Goal: Information Seeking & Learning: Understand process/instructions

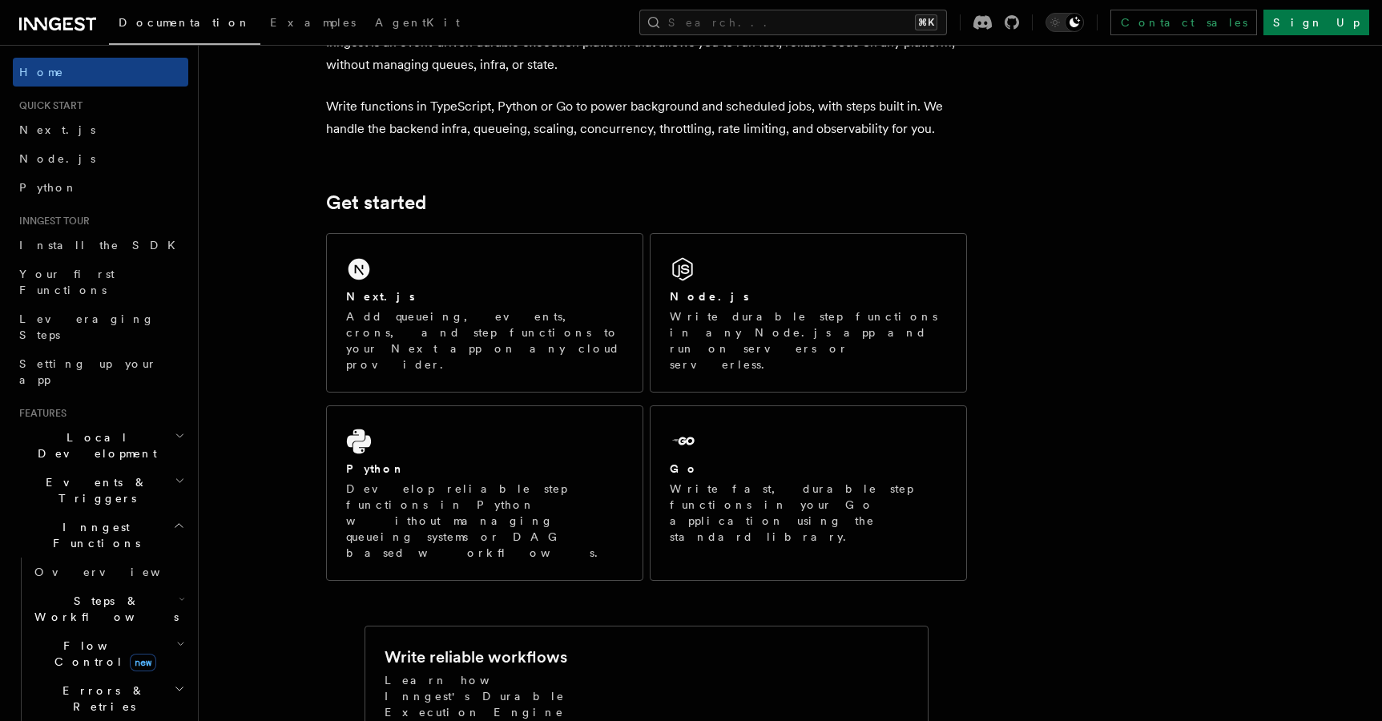
scroll to position [40, 0]
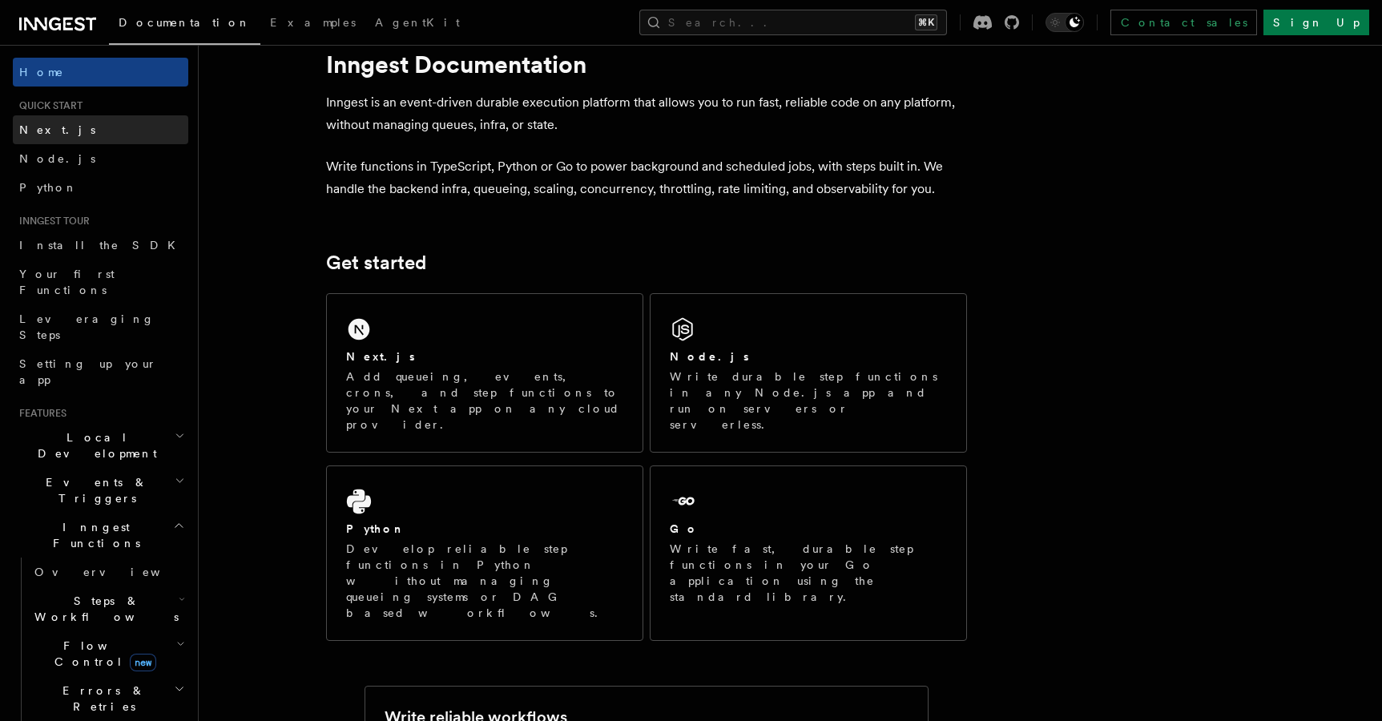
click at [51, 132] on span "Next.js" at bounding box center [57, 129] width 76 height 13
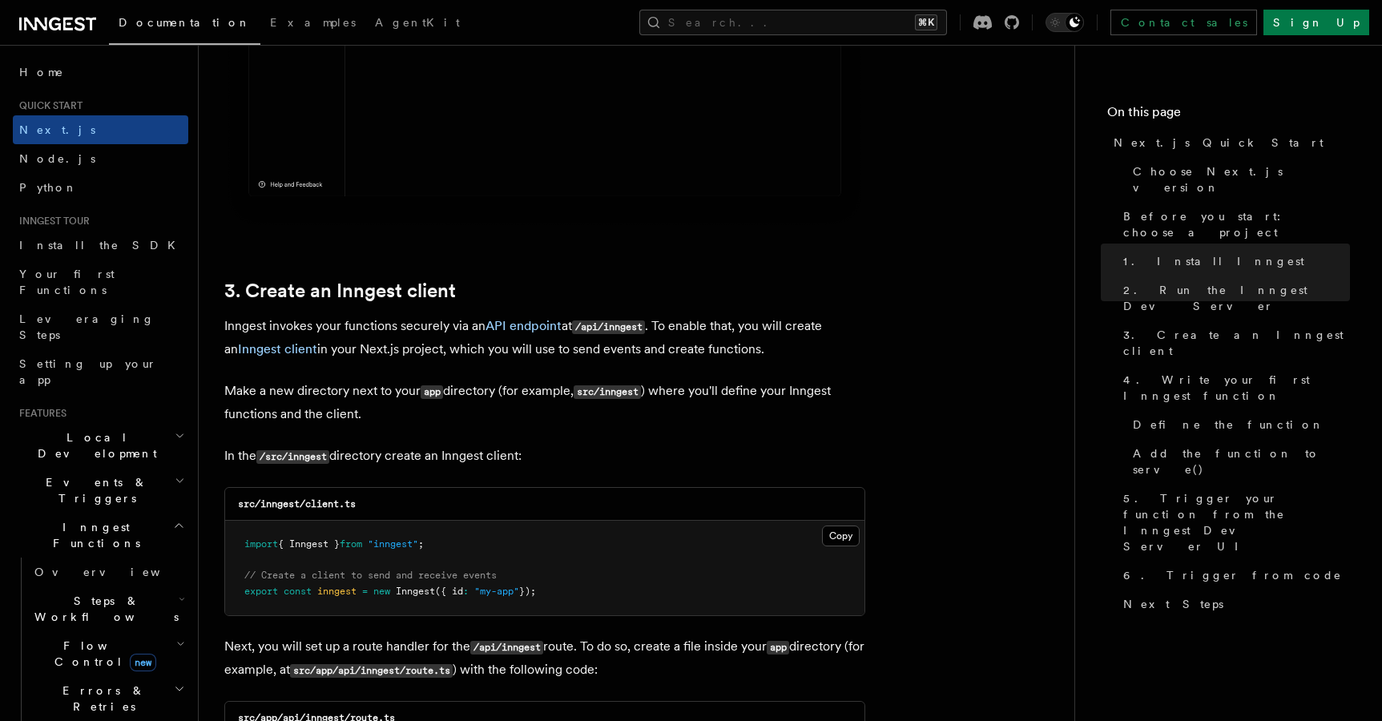
scroll to position [1707, 0]
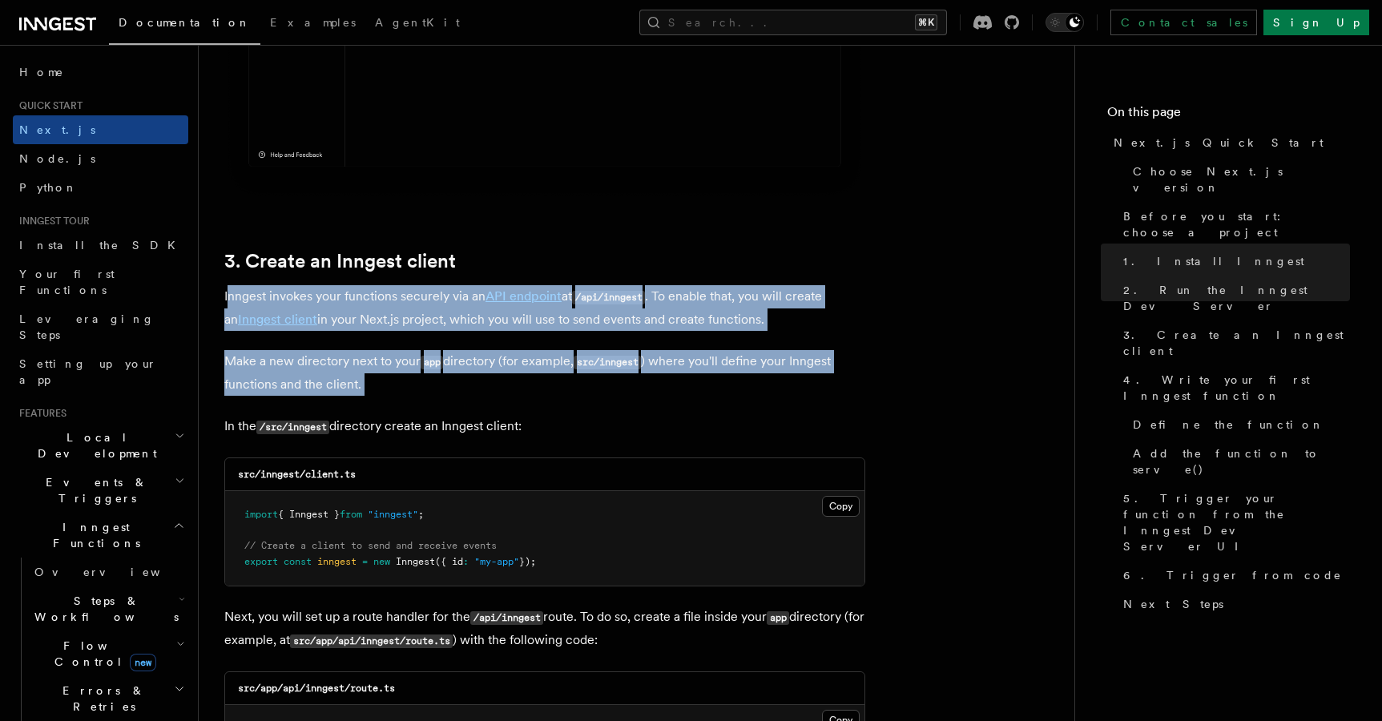
drag, startPoint x: 228, startPoint y: 295, endPoint x: 384, endPoint y: 401, distance: 188.5
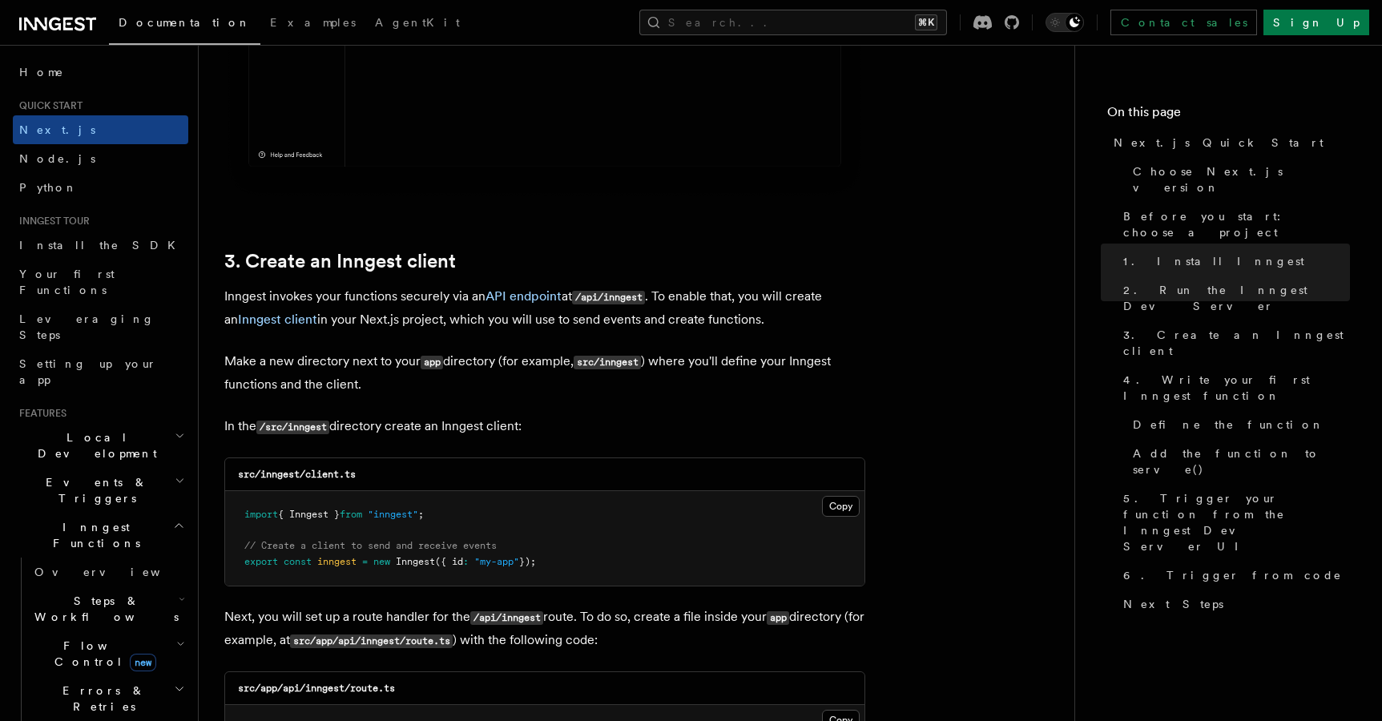
scroll to position [1724, 0]
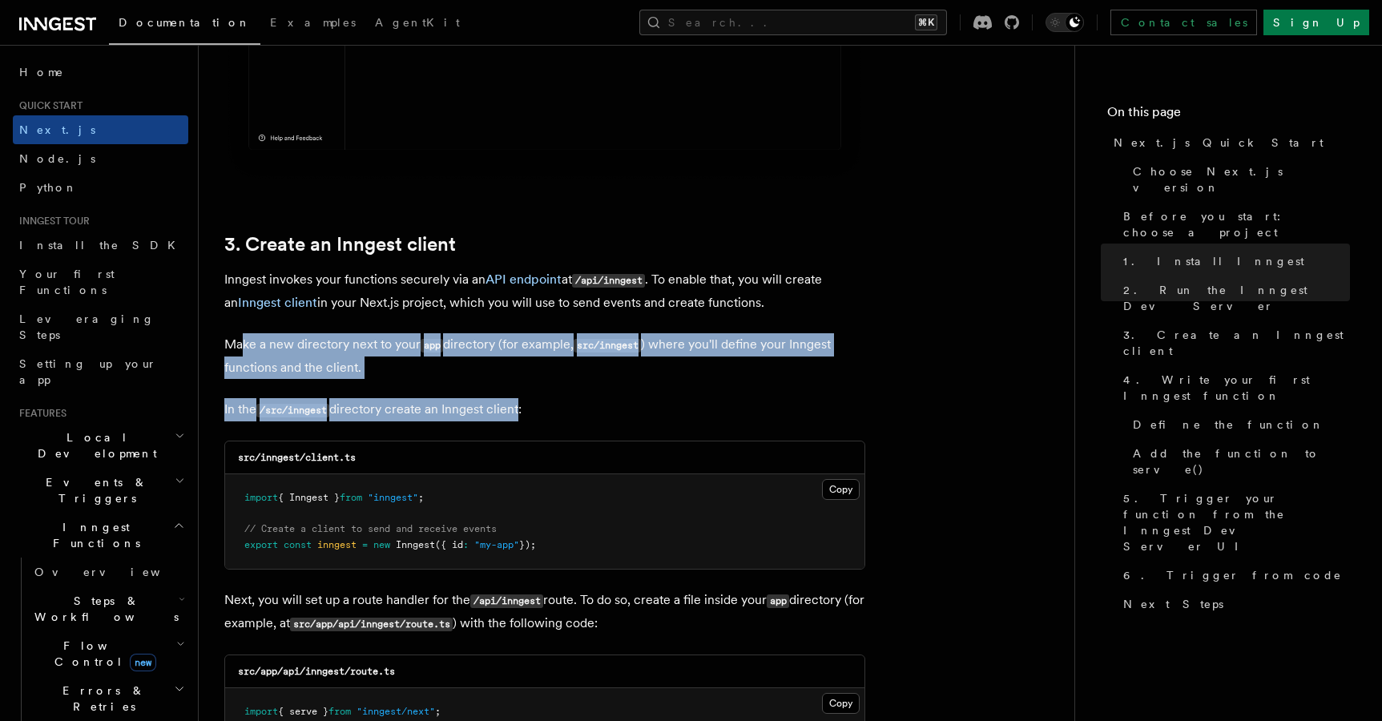
drag, startPoint x: 245, startPoint y: 343, endPoint x: 522, endPoint y: 417, distance: 286.1
click at [597, 419] on p "In the /src/inngest directory create an Inngest client:" at bounding box center [544, 409] width 641 height 23
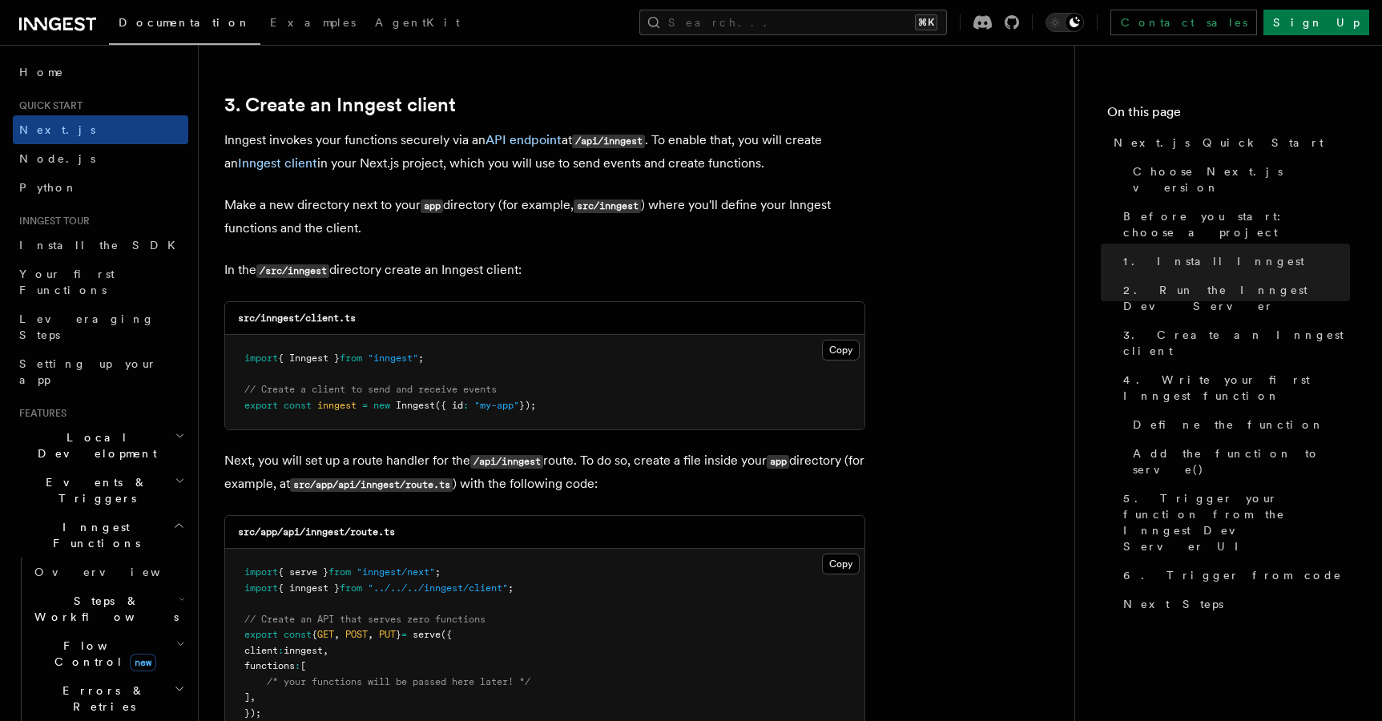
scroll to position [1865, 0]
drag, startPoint x: 560, startPoint y: 405, endPoint x: 242, endPoint y: 358, distance: 321.5
click at [242, 358] on pre "import { Inngest } from "inngest" ; // Create a client to send and receive even…" at bounding box center [544, 380] width 639 height 95
click at [595, 398] on pre "import { Inngest } from "inngest" ; // Create a client to send and receive even…" at bounding box center [544, 380] width 639 height 95
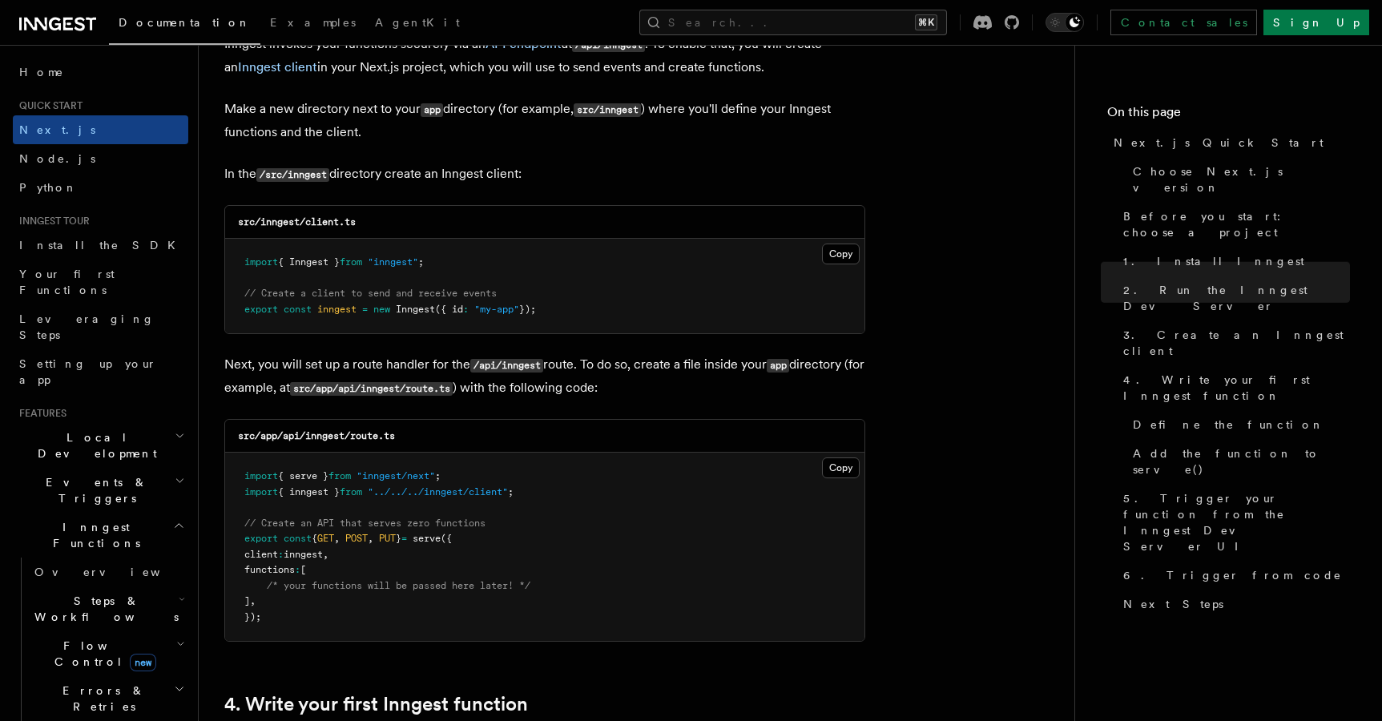
scroll to position [1991, 0]
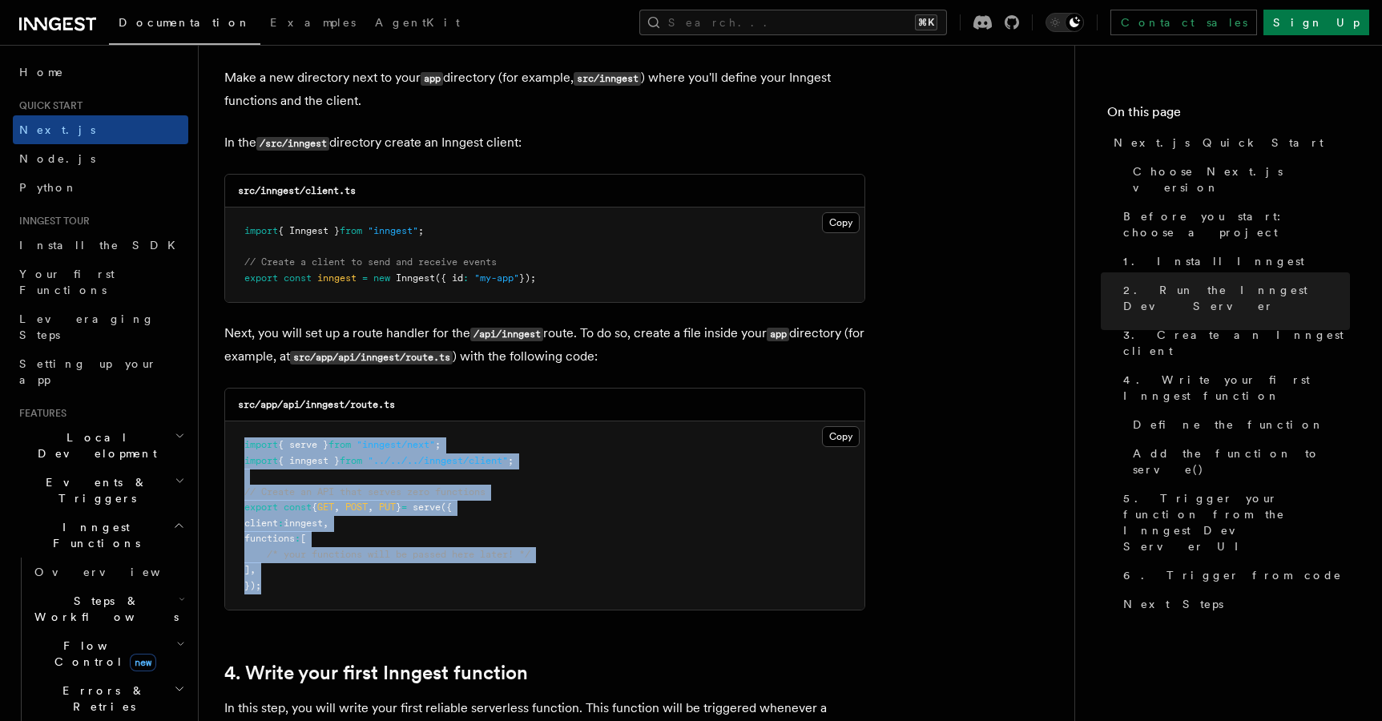
drag, startPoint x: 236, startPoint y: 442, endPoint x: 334, endPoint y: 593, distance: 180.0
click at [334, 593] on pre "import { serve } from "inngest/next" ; import { inngest } from "../../../innges…" at bounding box center [544, 516] width 639 height 188
click at [414, 589] on pre "import { serve } from "inngest/next" ; import { inngest } from "../../../innges…" at bounding box center [544, 516] width 639 height 188
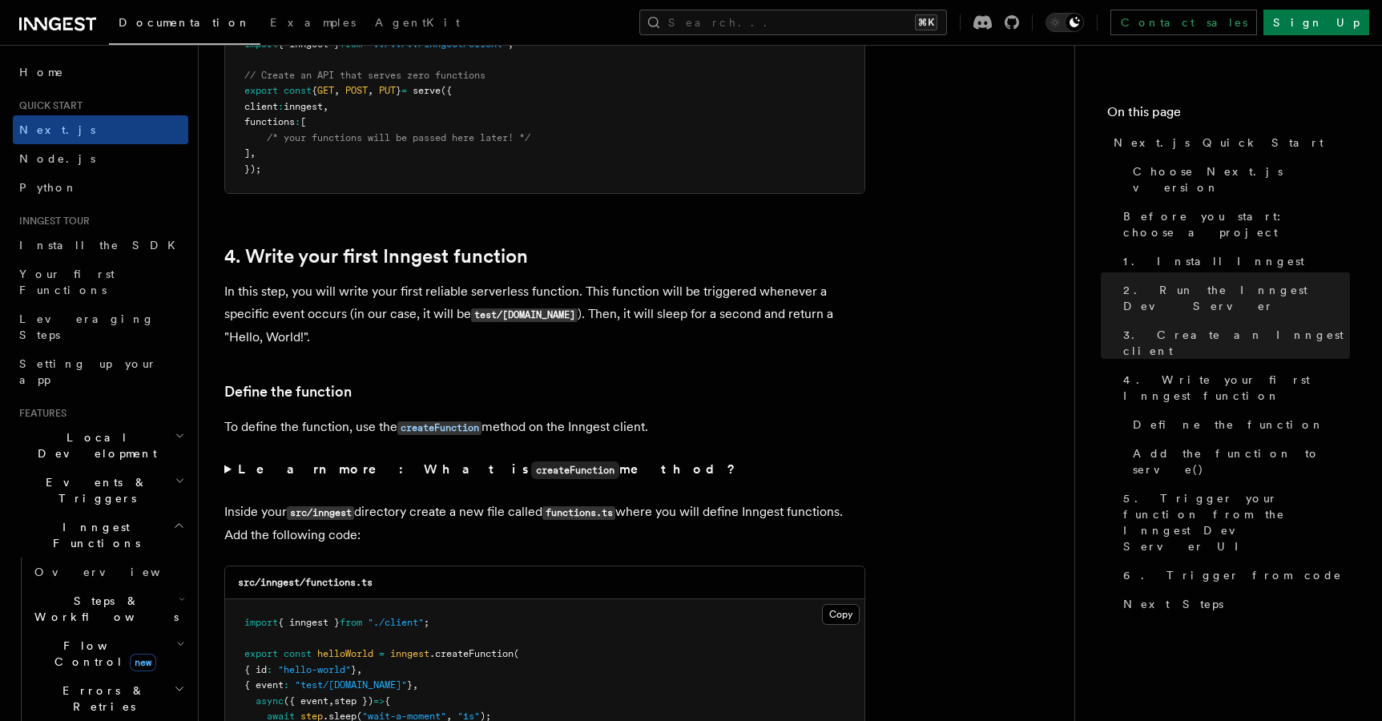
scroll to position [2410, 0]
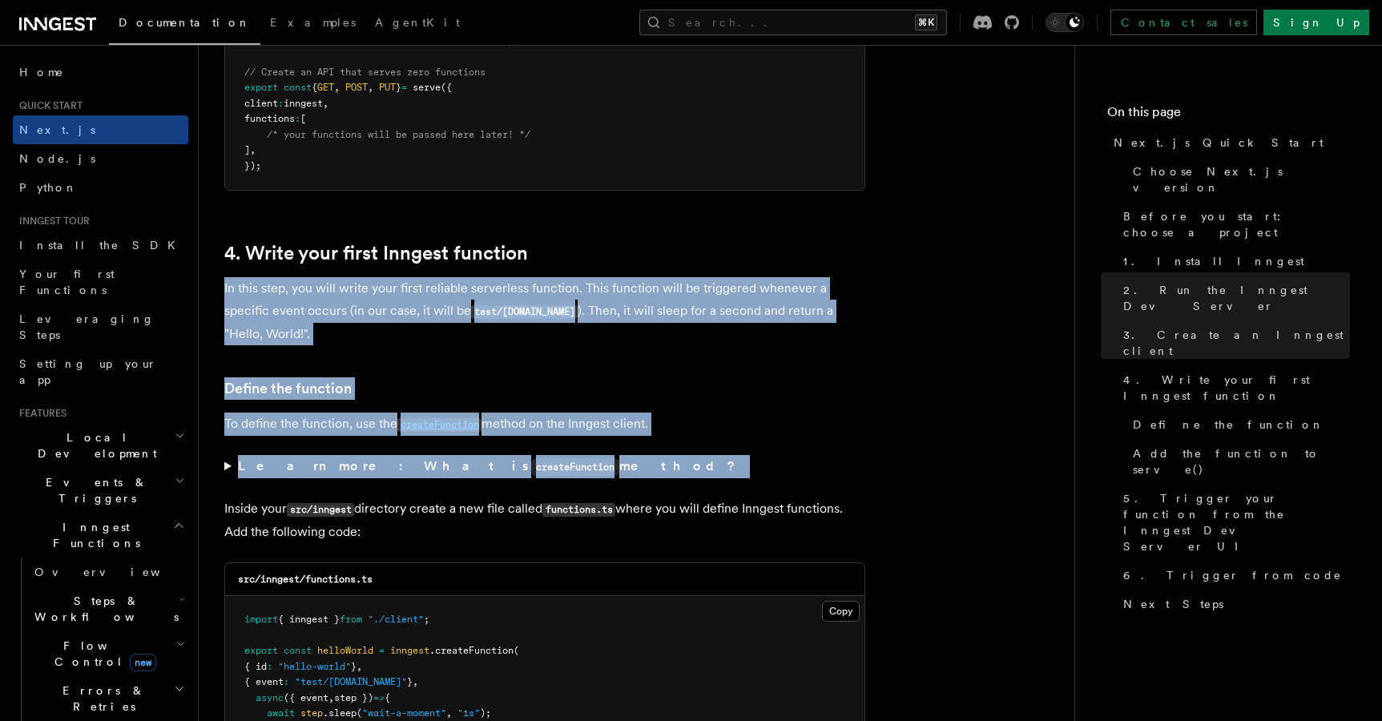
drag, startPoint x: 225, startPoint y: 286, endPoint x: 305, endPoint y: 499, distance: 227.4
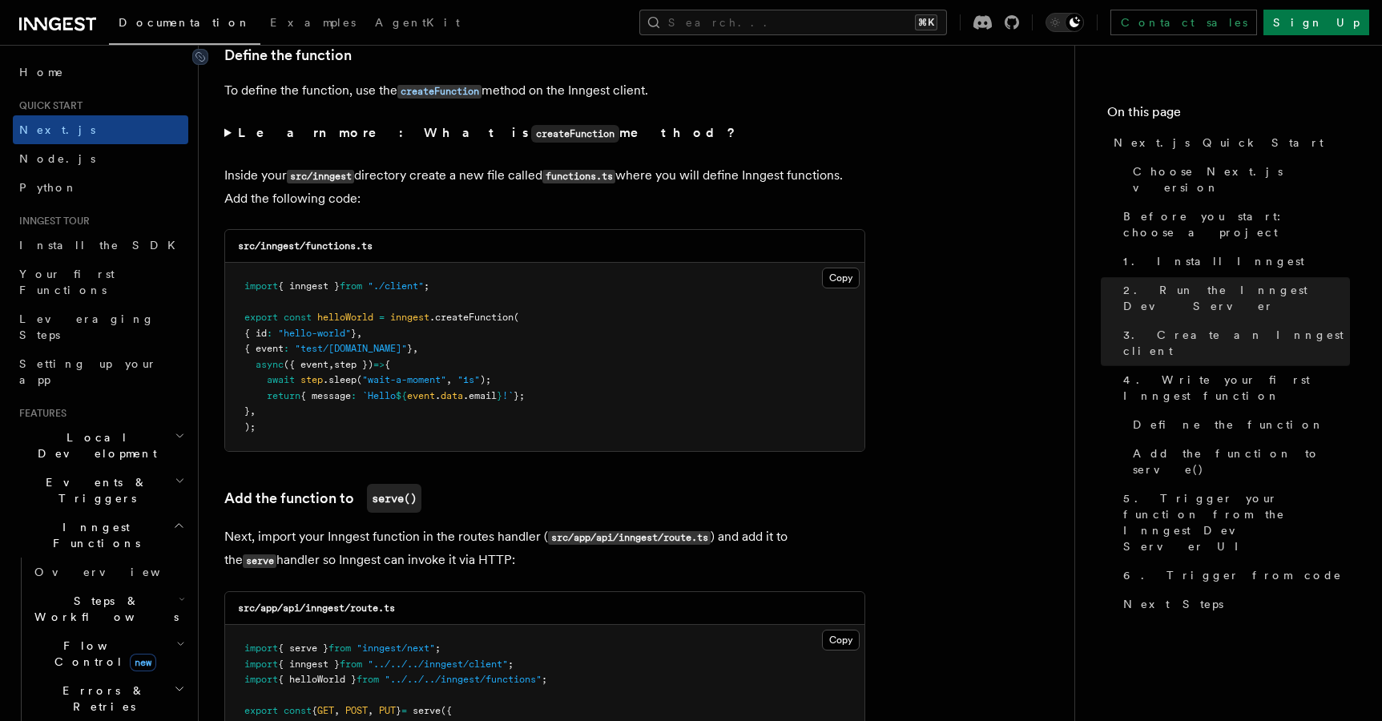
scroll to position [2757, 0]
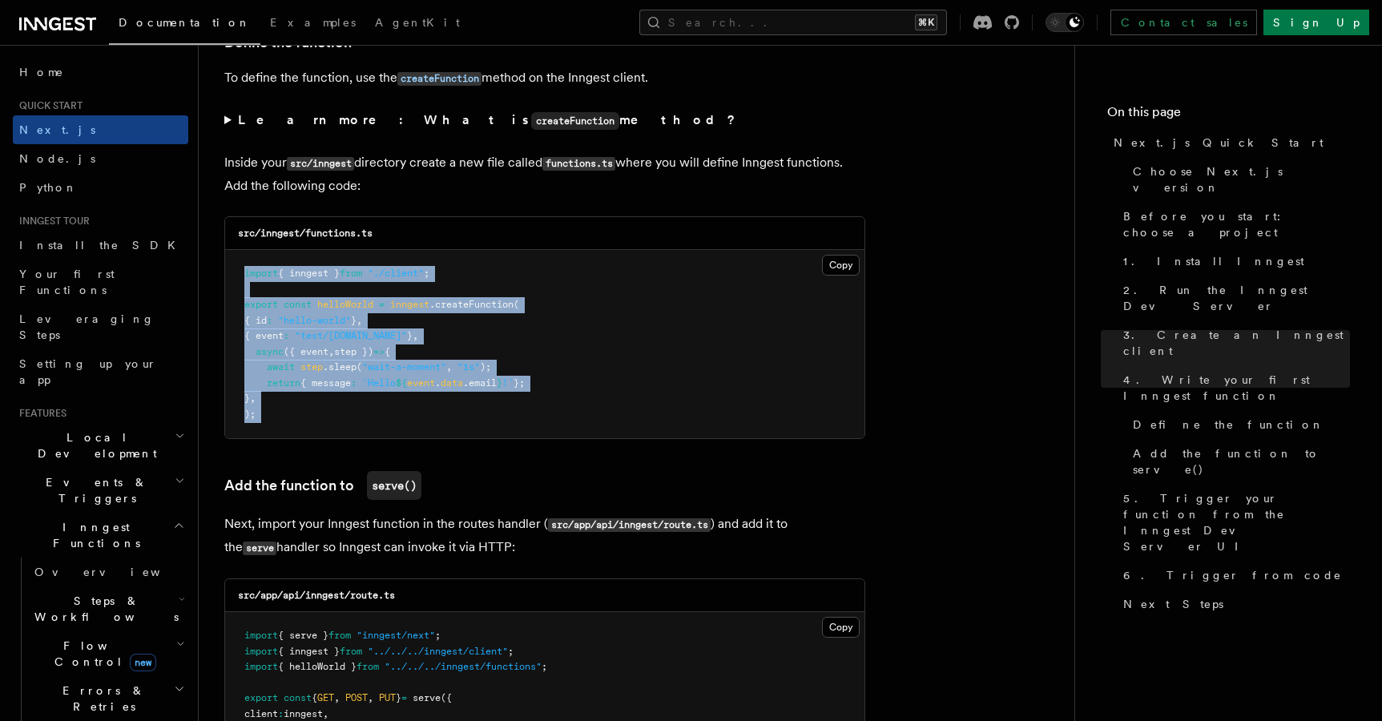
drag, startPoint x: 240, startPoint y: 268, endPoint x: 298, endPoint y: 443, distance: 184.7
click at [413, 426] on pre "import { inngest } from "./client" ; export const helloWorld = inngest .createF…" at bounding box center [544, 344] width 639 height 188
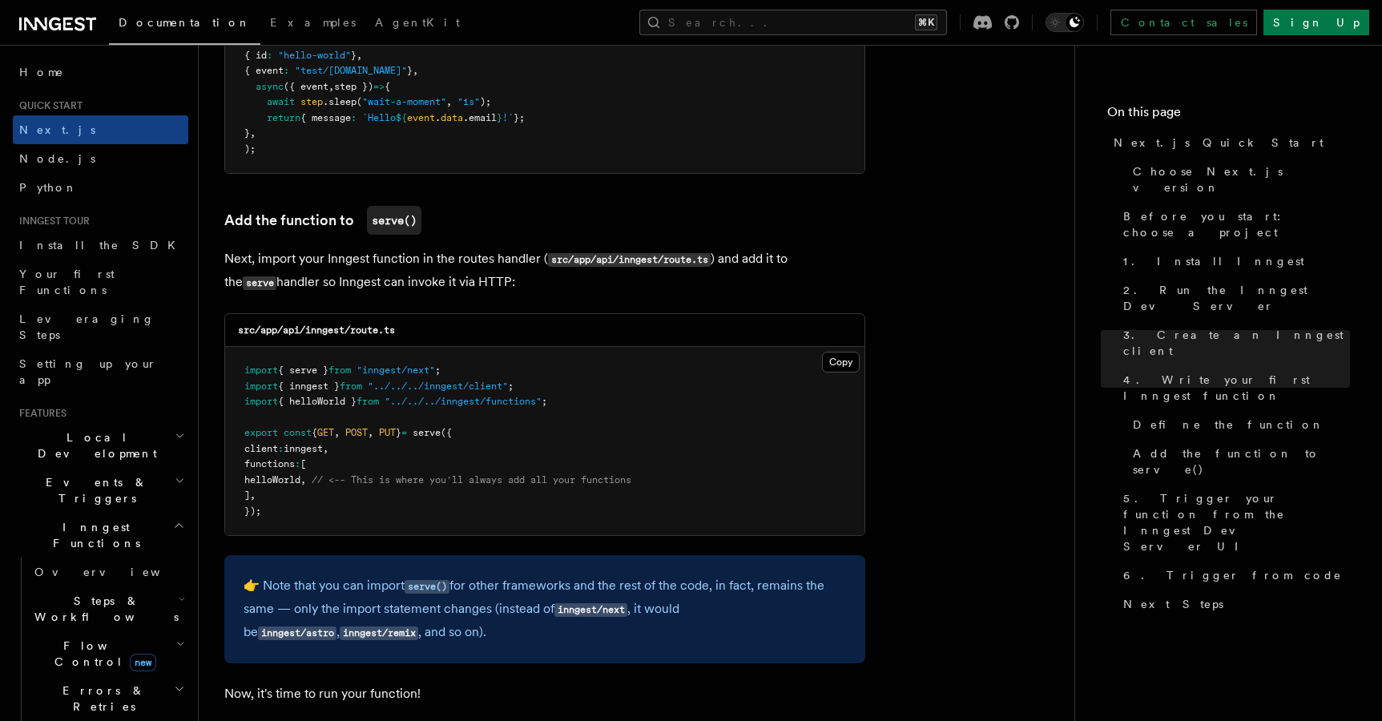
scroll to position [3027, 0]
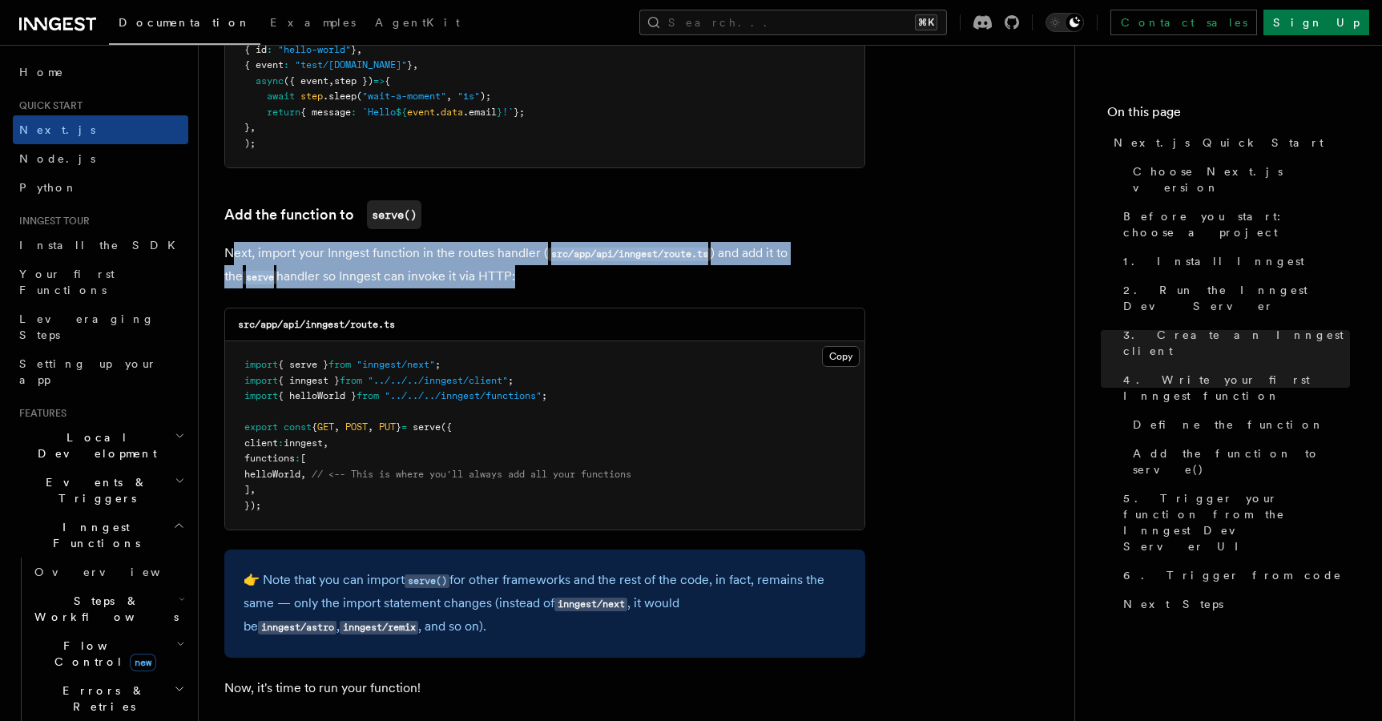
drag, startPoint x: 236, startPoint y: 256, endPoint x: 457, endPoint y: 286, distance: 222.5
click at [457, 286] on p "Next, import your Inngest function in the routes handler ( src/app/api/inngest/…" at bounding box center [544, 265] width 641 height 46
click at [533, 288] on p "Next, import your Inngest function in the routes handler ( src/app/api/inngest/…" at bounding box center [544, 265] width 641 height 46
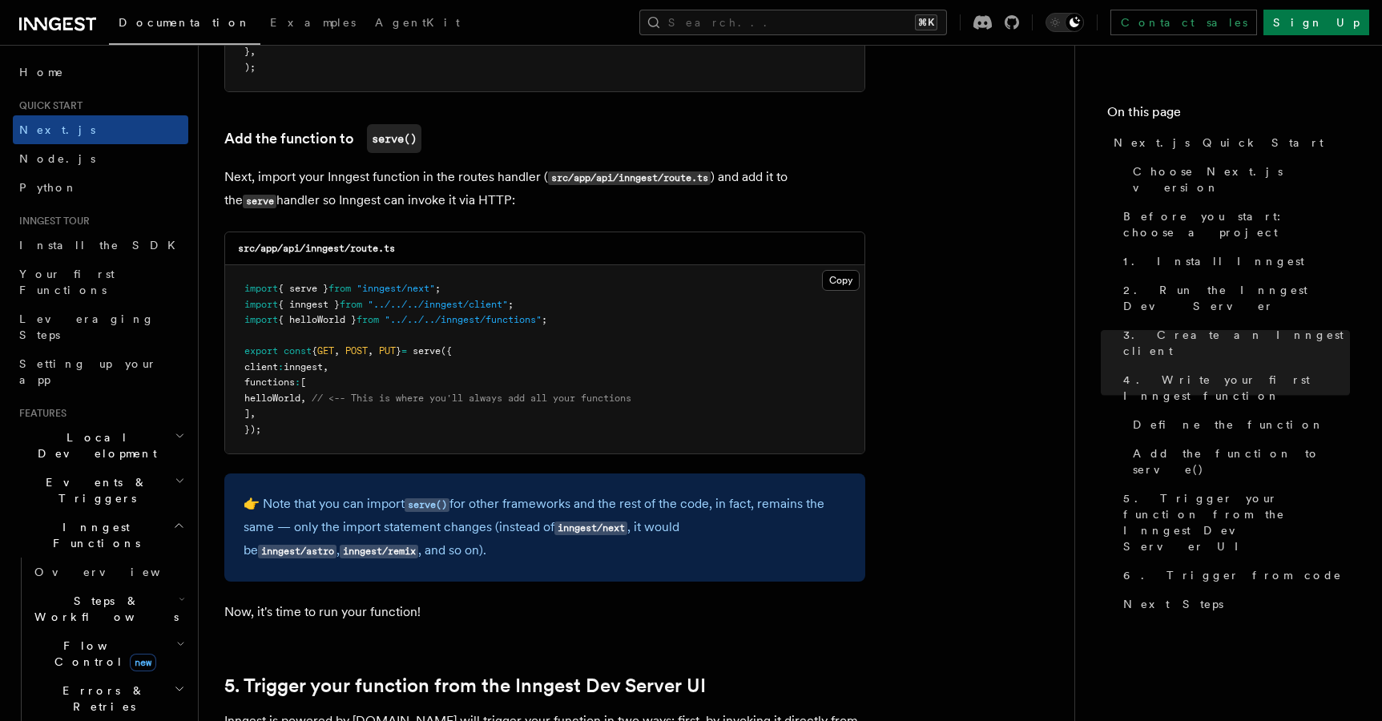
scroll to position [3125, 0]
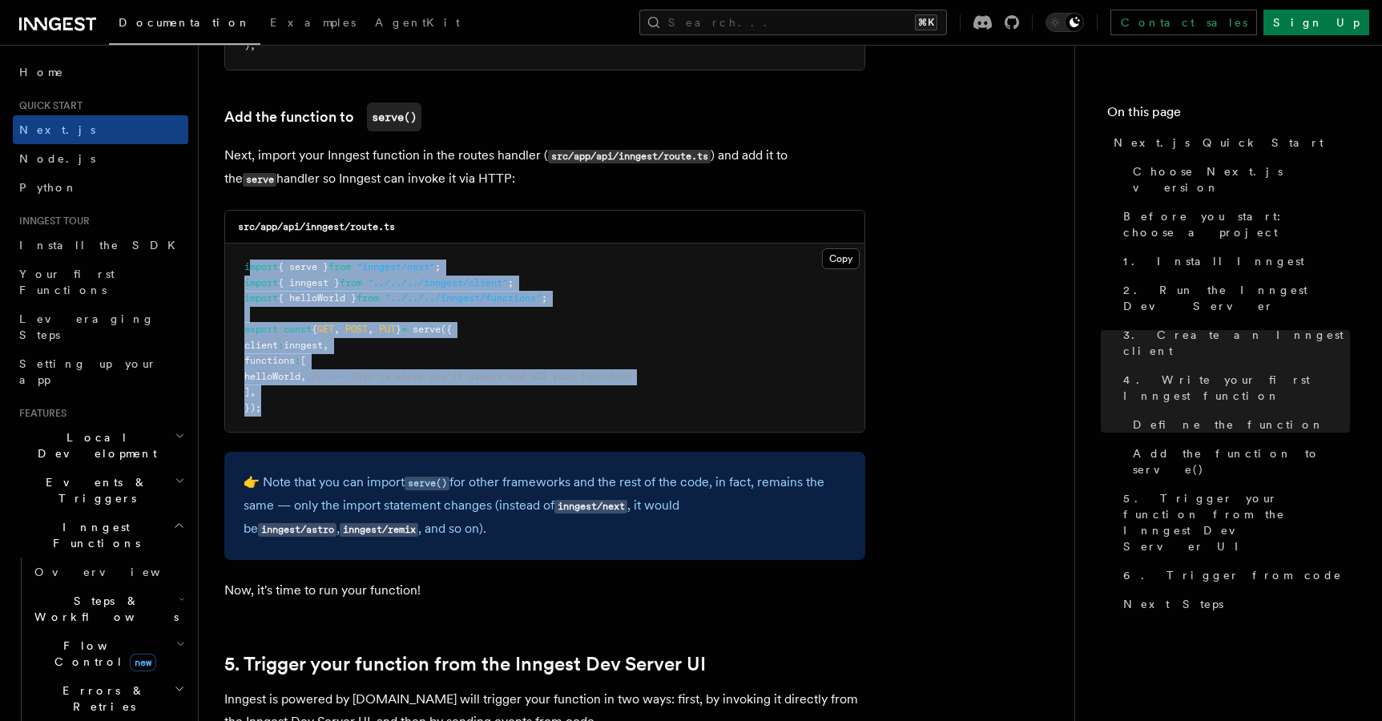
drag, startPoint x: 249, startPoint y: 269, endPoint x: 337, endPoint y: 430, distance: 183.2
click at [337, 430] on pre "import { serve } from "inngest/next" ; import { inngest } from "../../../innges…" at bounding box center [544, 338] width 639 height 188
click at [415, 426] on pre "import { serve } from "inngest/next" ; import { inngest } from "../../../innges…" at bounding box center [544, 338] width 639 height 188
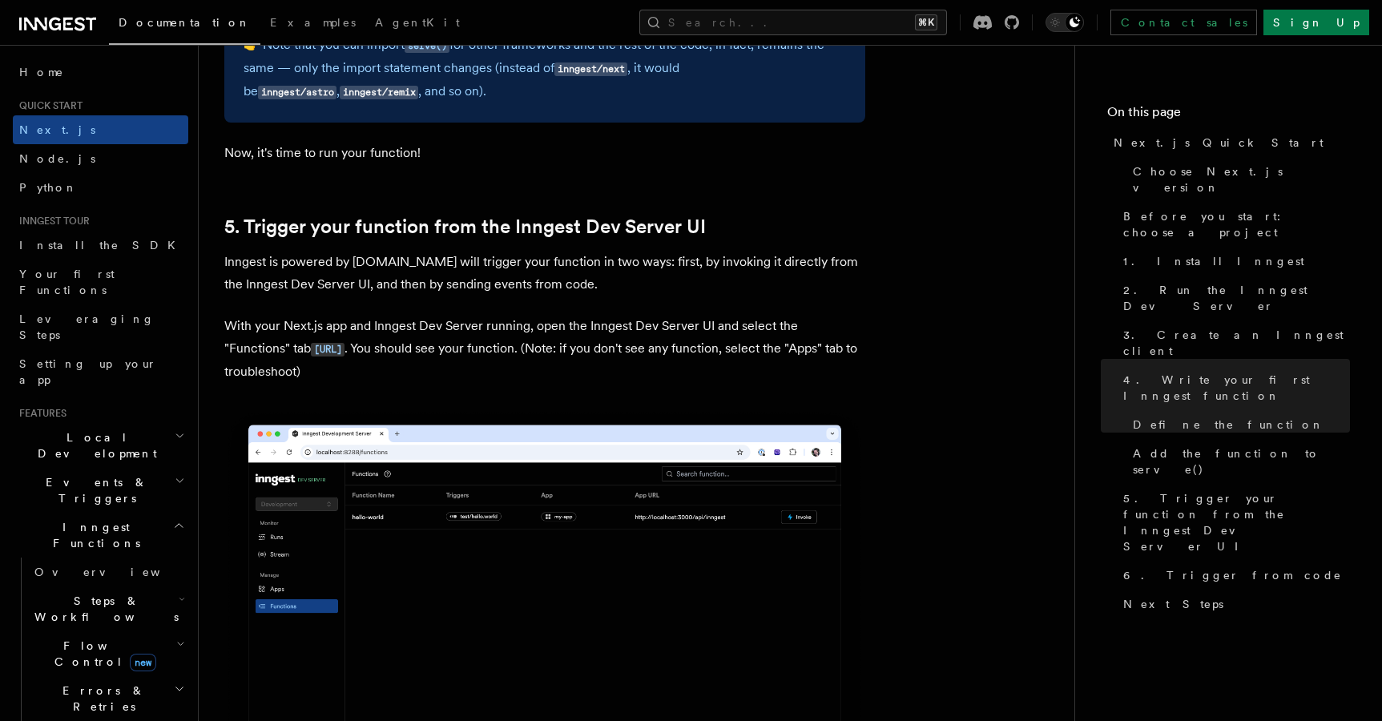
scroll to position [3579, 0]
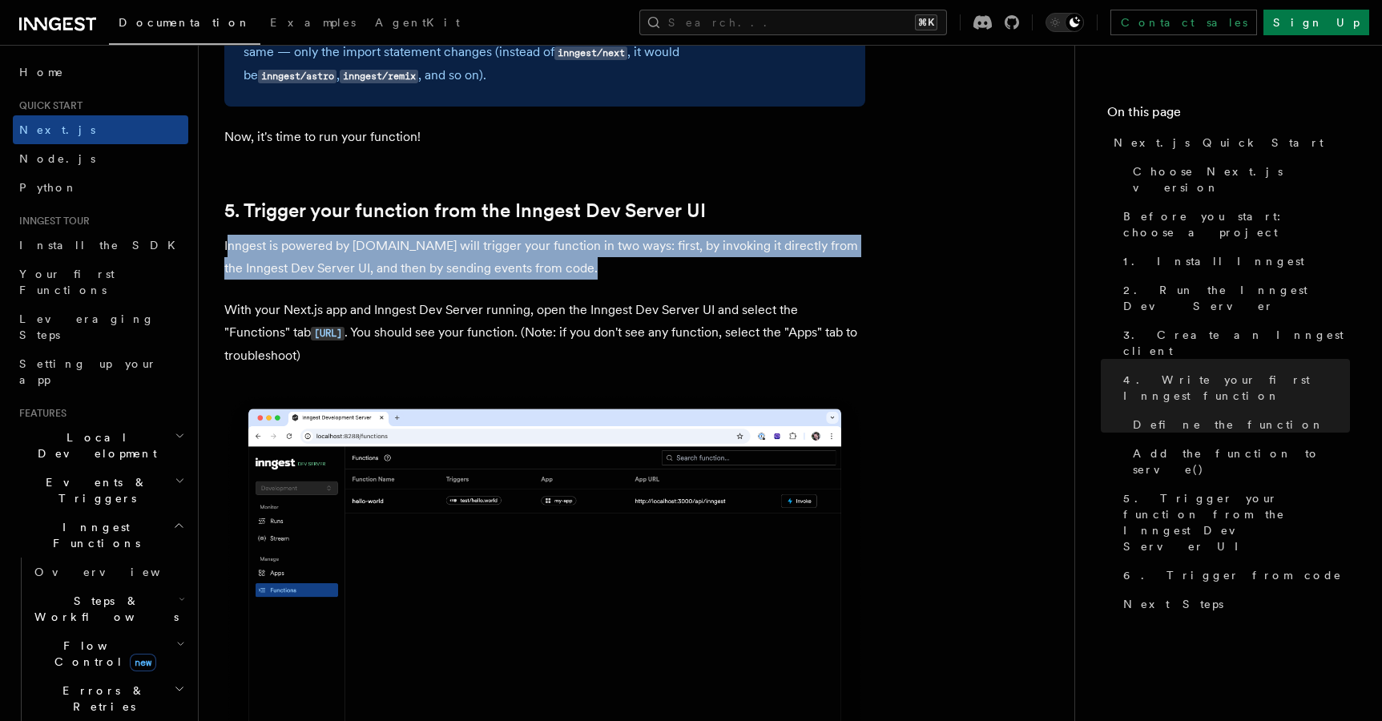
drag, startPoint x: 226, startPoint y: 252, endPoint x: 418, endPoint y: 379, distance: 230.7
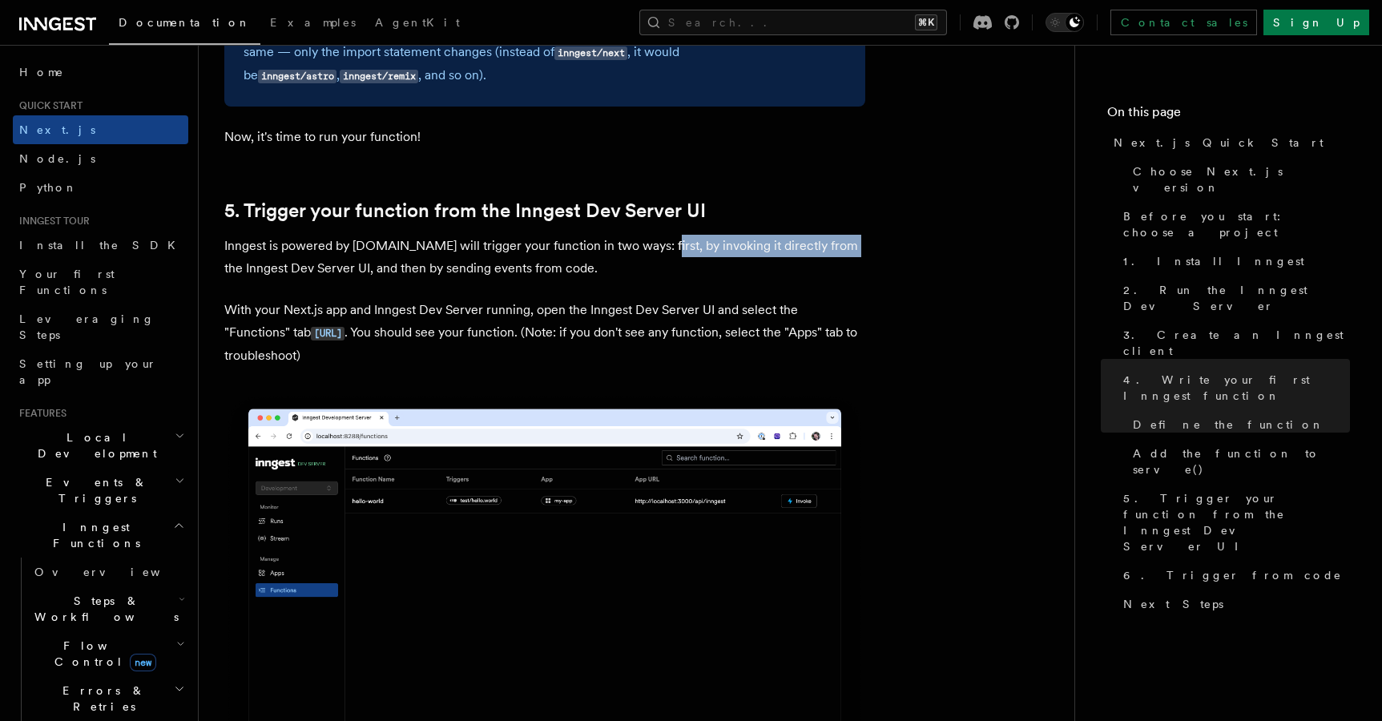
drag, startPoint x: 647, startPoint y: 250, endPoint x: 833, endPoint y: 241, distance: 186.9
click at [833, 241] on p "Inngest is powered by [DOMAIN_NAME] will trigger your function in two ways: fir…" at bounding box center [544, 257] width 641 height 45
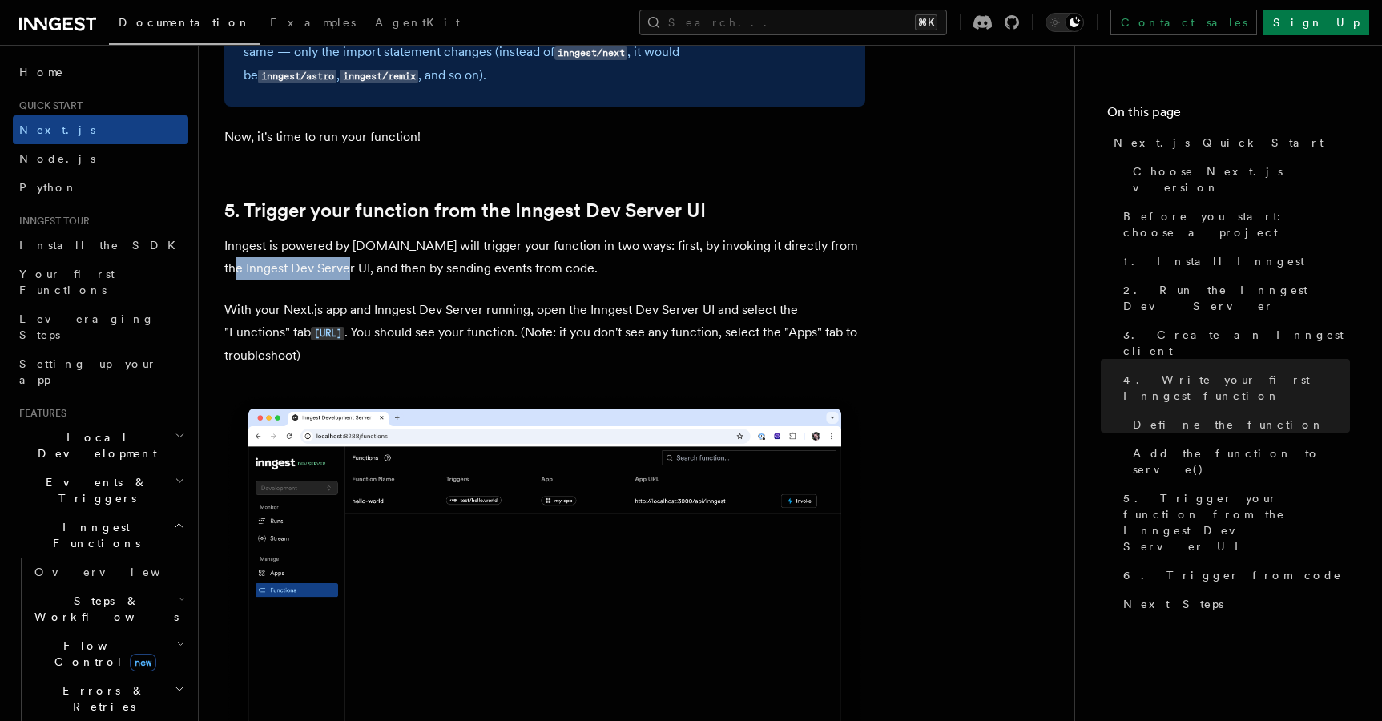
drag, startPoint x: 226, startPoint y: 279, endPoint x: 341, endPoint y: 281, distance: 114.6
click at [341, 280] on p "Inngest is powered by [DOMAIN_NAME] will trigger your function in two ways: fir…" at bounding box center [544, 257] width 641 height 45
click at [401, 279] on p "Inngest is powered by [DOMAIN_NAME] will trigger your function in two ways: fir…" at bounding box center [544, 257] width 641 height 45
drag, startPoint x: 364, startPoint y: 275, endPoint x: 583, endPoint y: 259, distance: 220.1
click at [583, 259] on p "Inngest is powered by [DOMAIN_NAME] will trigger your function in two ways: fir…" at bounding box center [544, 257] width 641 height 45
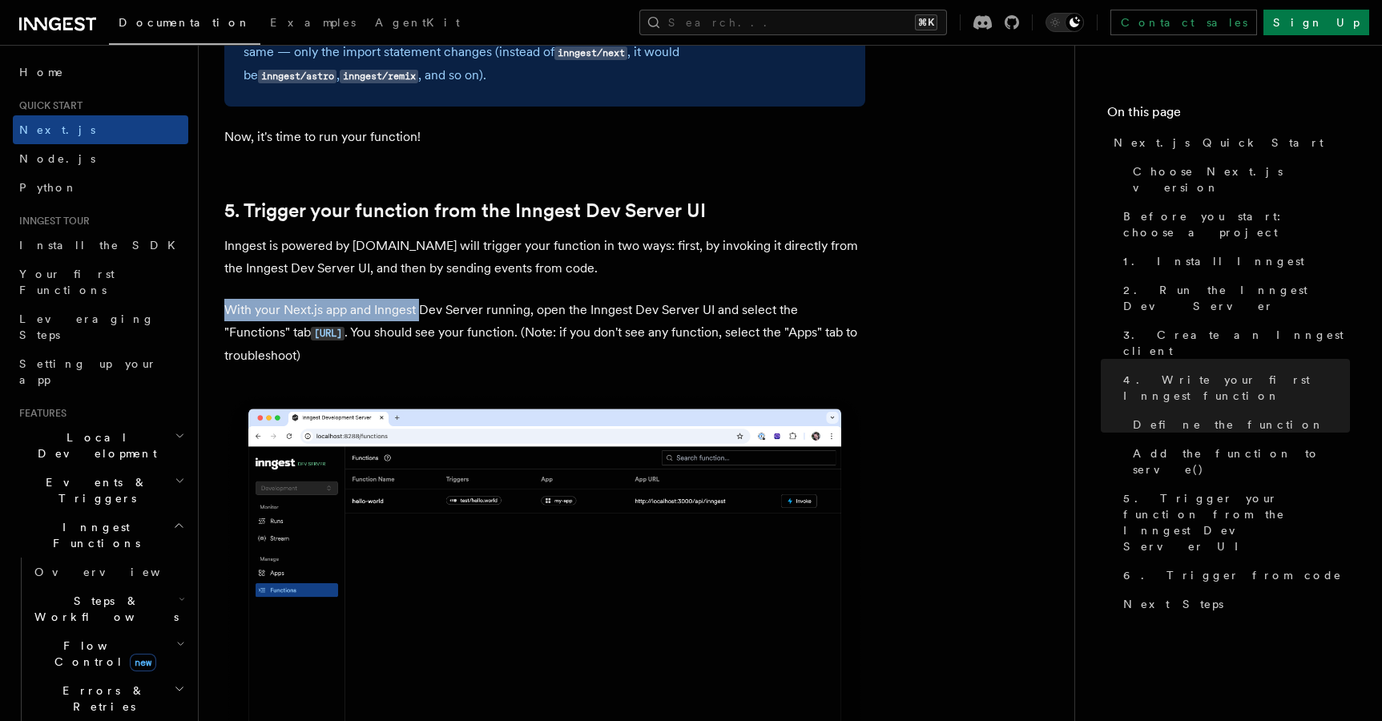
drag, startPoint x: 225, startPoint y: 310, endPoint x: 422, endPoint y: 315, distance: 196.4
click at [422, 315] on p "With your Next.js app and Inngest Dev Server running, open the Inngest Dev Serv…" at bounding box center [544, 333] width 641 height 68
click at [482, 315] on p "With your Next.js app and Inngest Dev Server running, open the Inngest Dev Serv…" at bounding box center [544, 333] width 641 height 68
drag, startPoint x: 392, startPoint y: 317, endPoint x: 526, endPoint y: 313, distance: 133.9
click at [526, 313] on p "With your Next.js app and Inngest Dev Server running, open the Inngest Dev Serv…" at bounding box center [544, 333] width 641 height 68
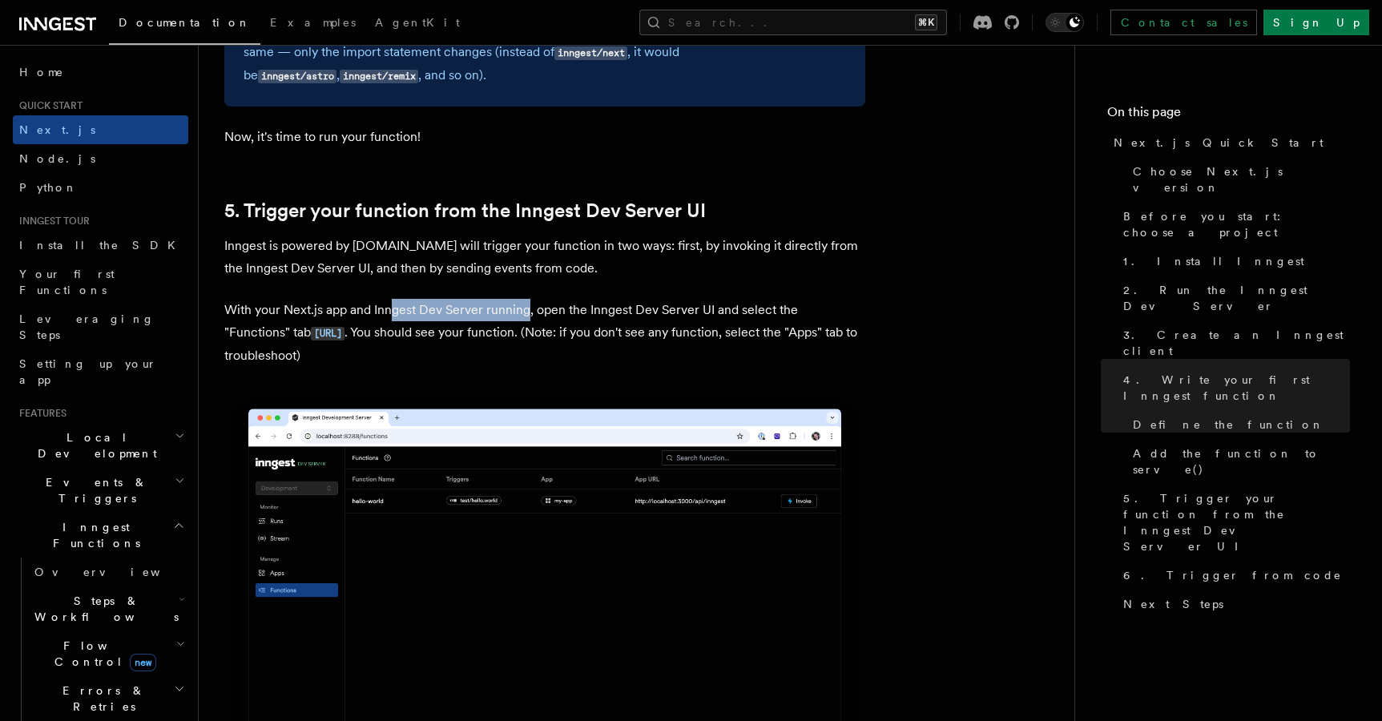
click at [607, 313] on p "With your Next.js app and Inngest Dev Server running, open the Inngest Dev Serv…" at bounding box center [544, 333] width 641 height 68
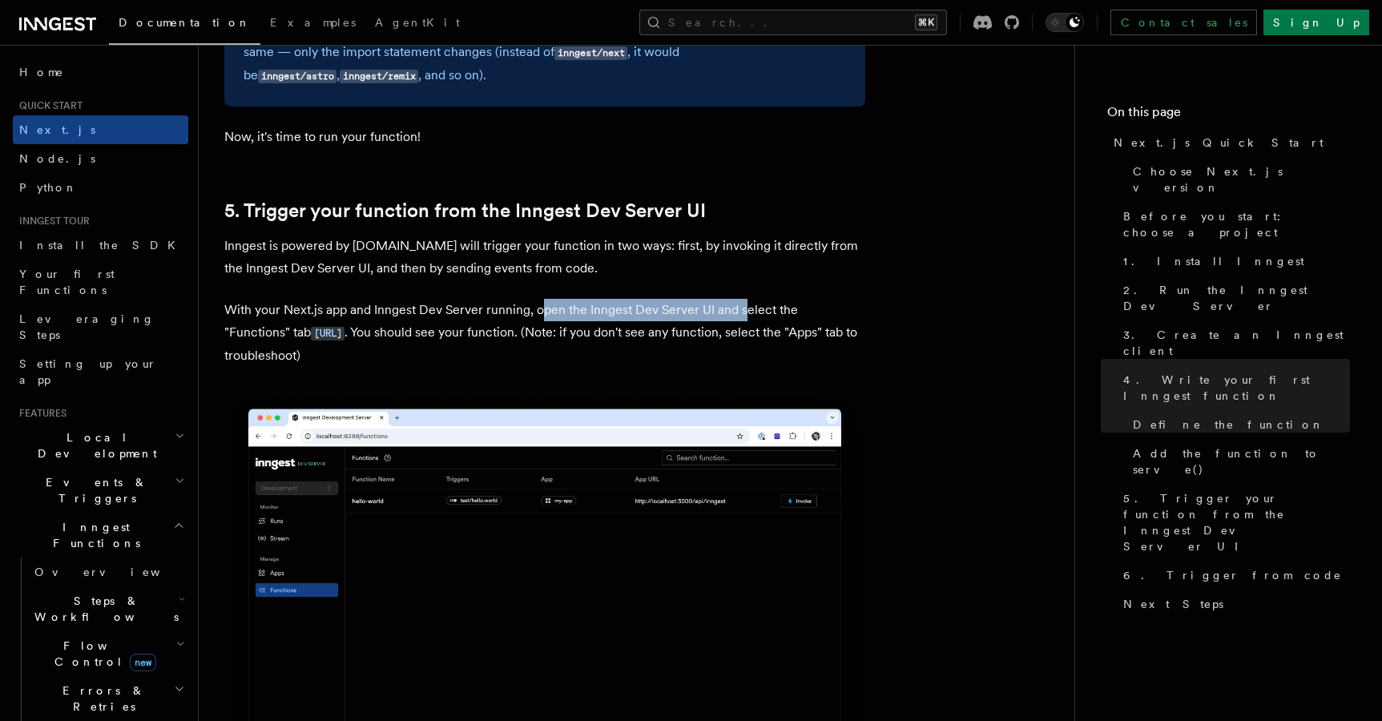
drag, startPoint x: 540, startPoint y: 313, endPoint x: 747, endPoint y: 319, distance: 206.8
click at [747, 319] on p "With your Next.js app and Inngest Dev Server running, open the Inngest Dev Serv…" at bounding box center [544, 333] width 641 height 68
click at [775, 320] on p "With your Next.js app and Inngest Dev Server running, open the Inngest Dev Serv…" at bounding box center [544, 333] width 641 height 68
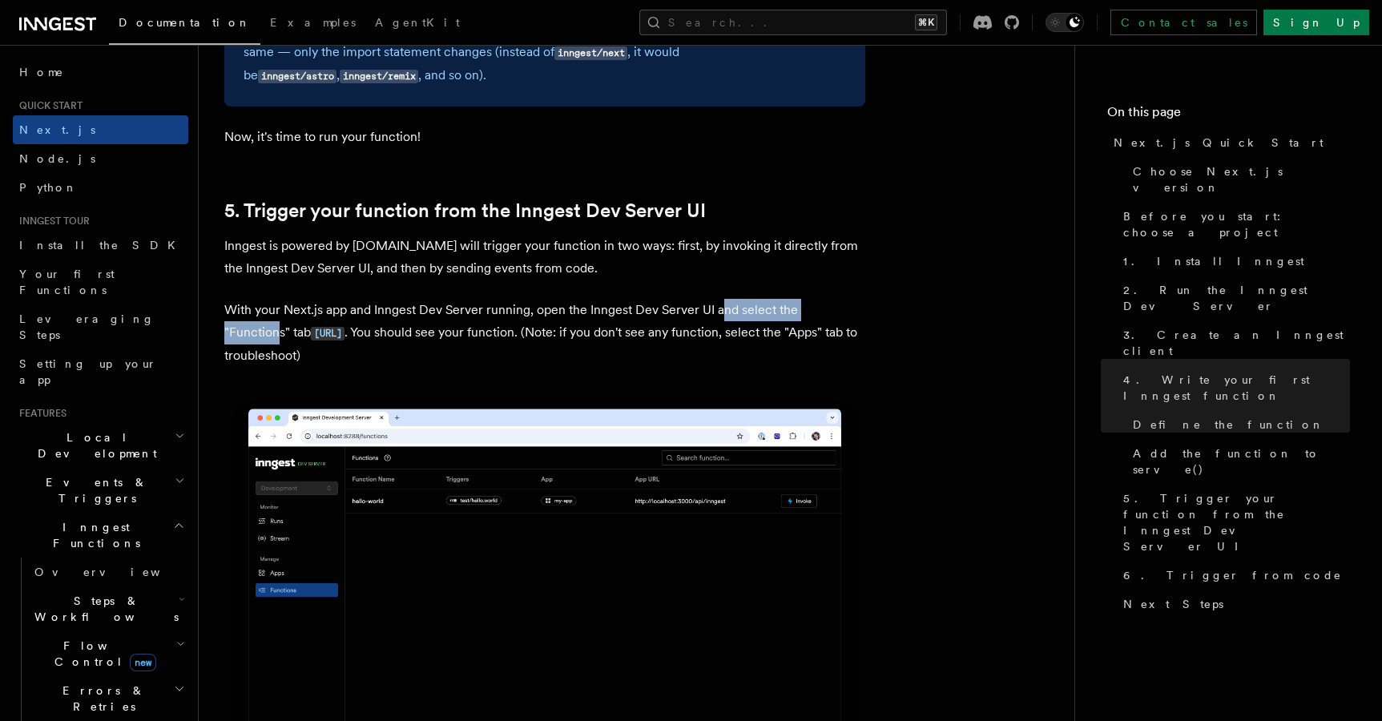
drag, startPoint x: 722, startPoint y: 314, endPoint x: 850, endPoint y: 312, distance: 128.2
click at [850, 312] on p "With your Next.js app and Inngest Dev Server running, open the Inngest Dev Serv…" at bounding box center [544, 333] width 641 height 68
drag, startPoint x: 457, startPoint y: 337, endPoint x: 587, endPoint y: 332, distance: 130.7
click at [587, 332] on p "With your Next.js app and Inngest Dev Server running, open the Inngest Dev Serv…" at bounding box center [544, 333] width 641 height 68
click at [657, 335] on p "With your Next.js app and Inngest Dev Server running, open the Inngest Dev Serv…" at bounding box center [544, 333] width 641 height 68
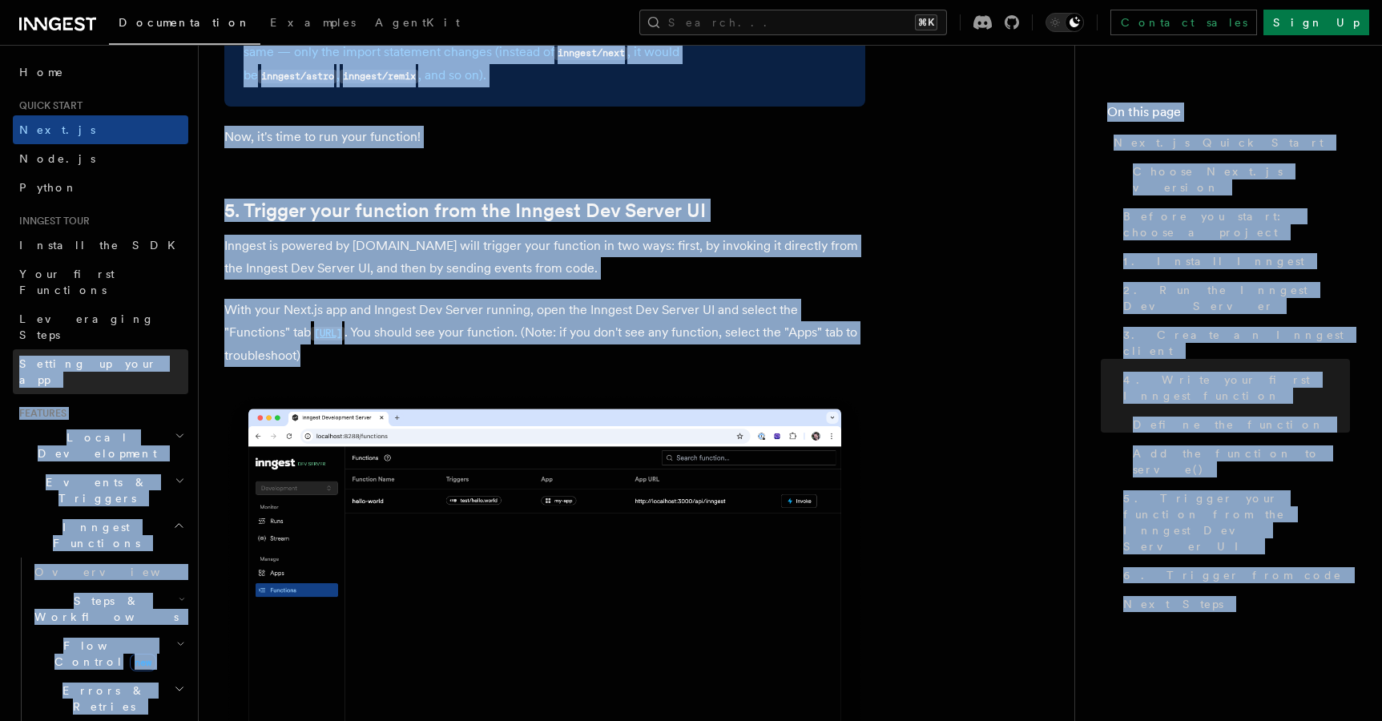
drag, startPoint x: 389, startPoint y: 360, endPoint x: 169, endPoint y: 318, distance: 223.5
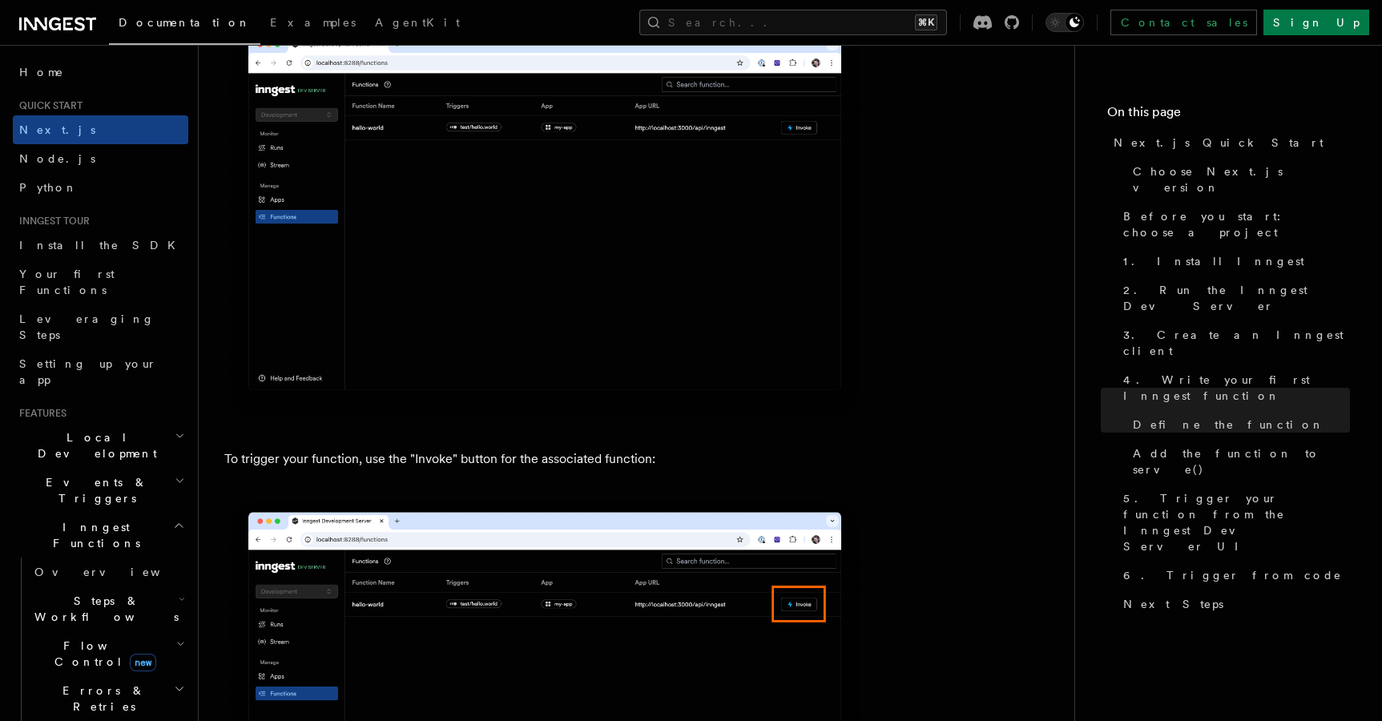
scroll to position [3955, 0]
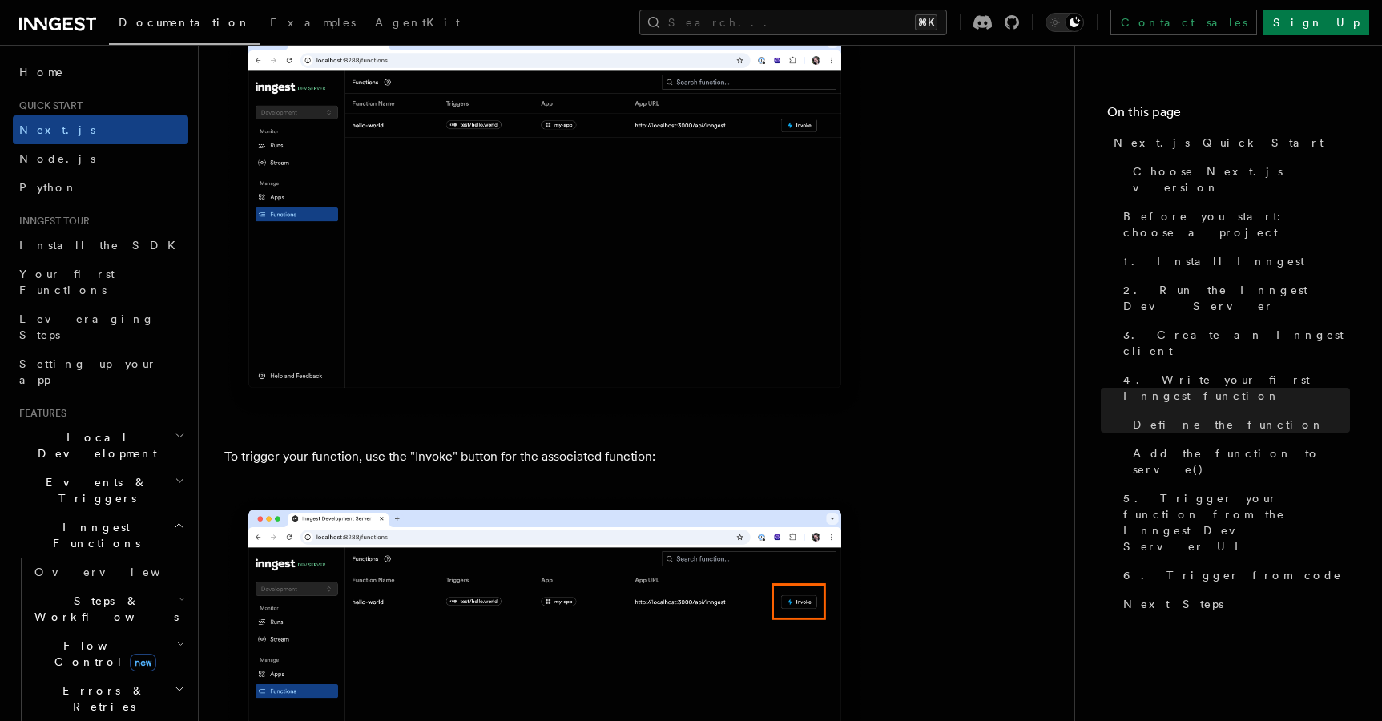
click at [423, 408] on img at bounding box center [544, 218] width 641 height 403
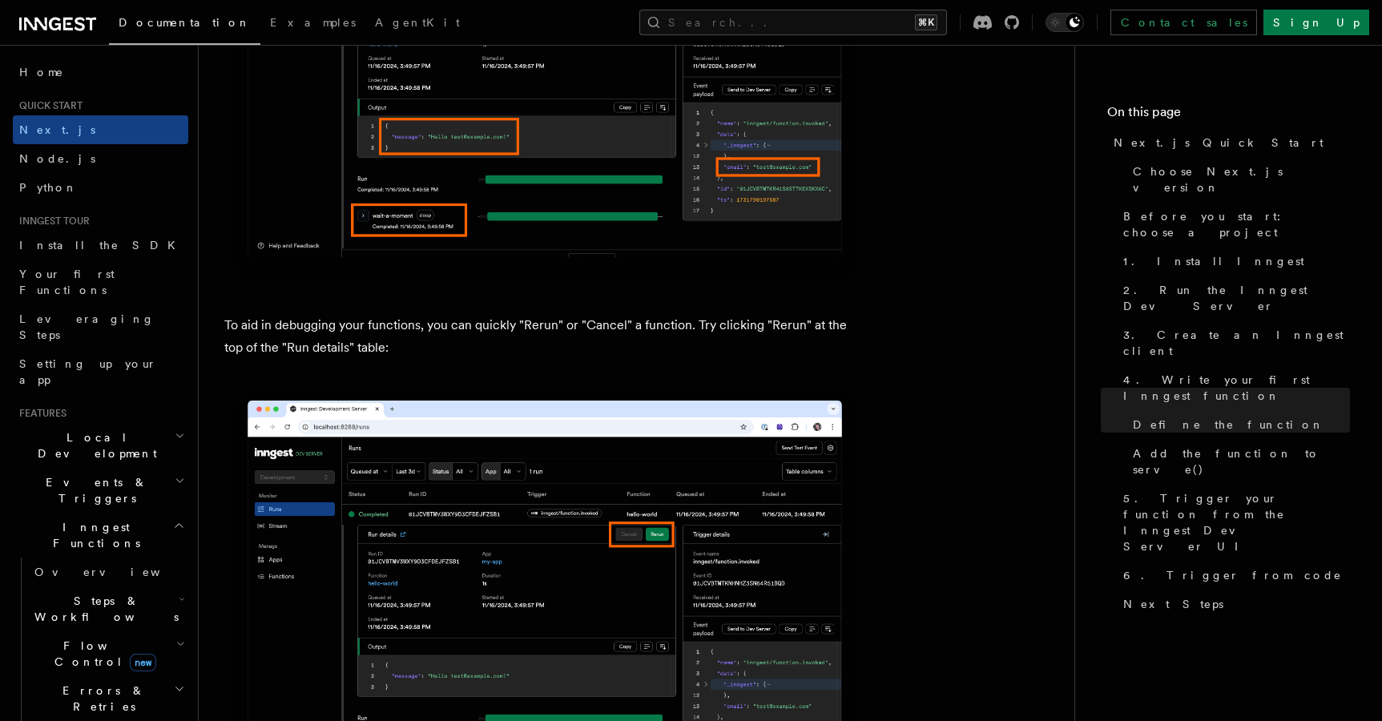
scroll to position [6775, 0]
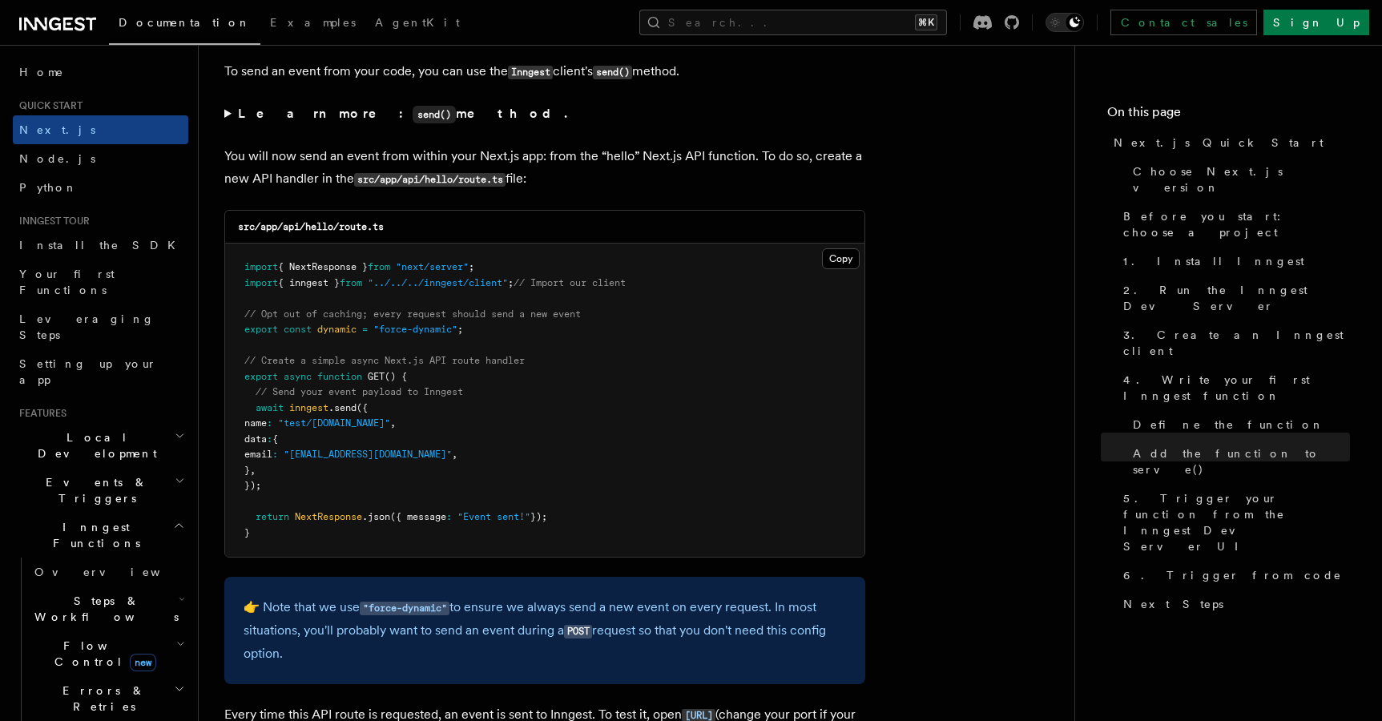
scroll to position [8351, 0]
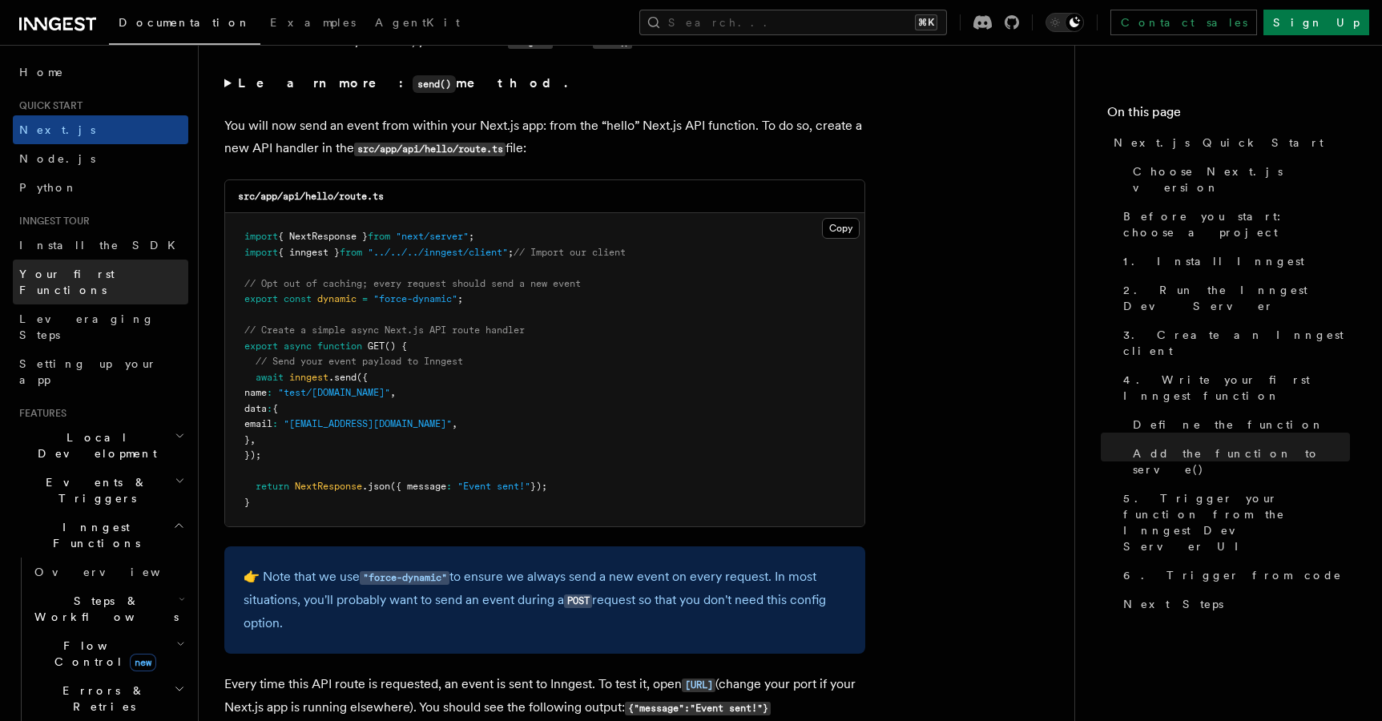
click at [67, 282] on link "Your first Functions" at bounding box center [100, 282] width 175 height 45
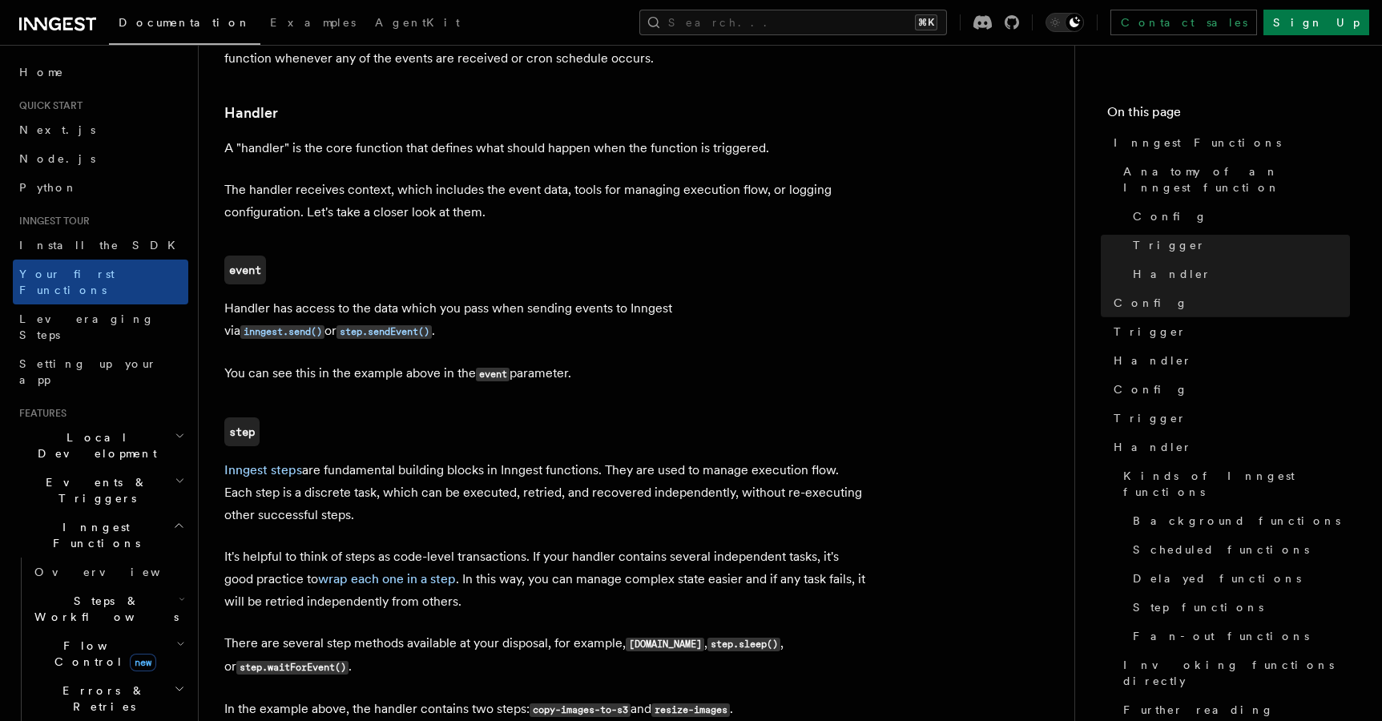
scroll to position [1834, 0]
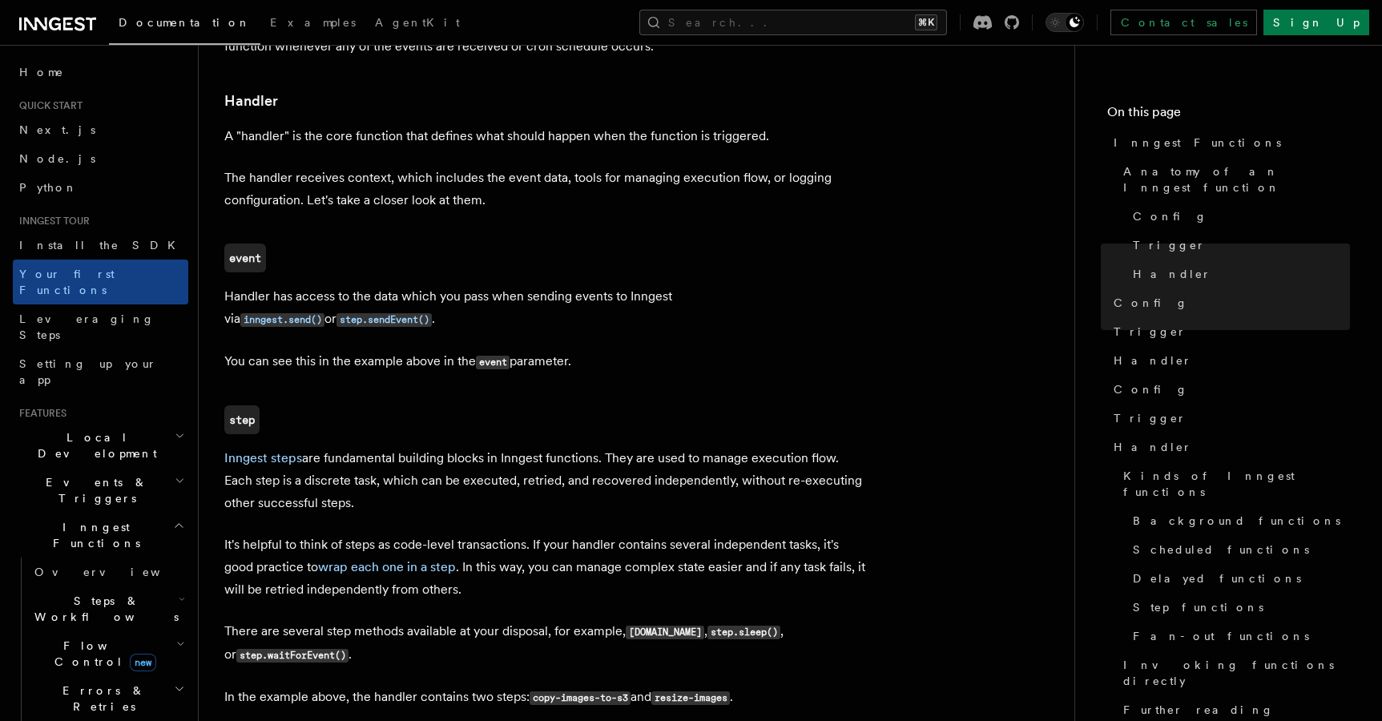
click at [434, 447] on p "Inngest steps are fundamental building blocks in Inngest functions. They are us…" at bounding box center [544, 480] width 641 height 67
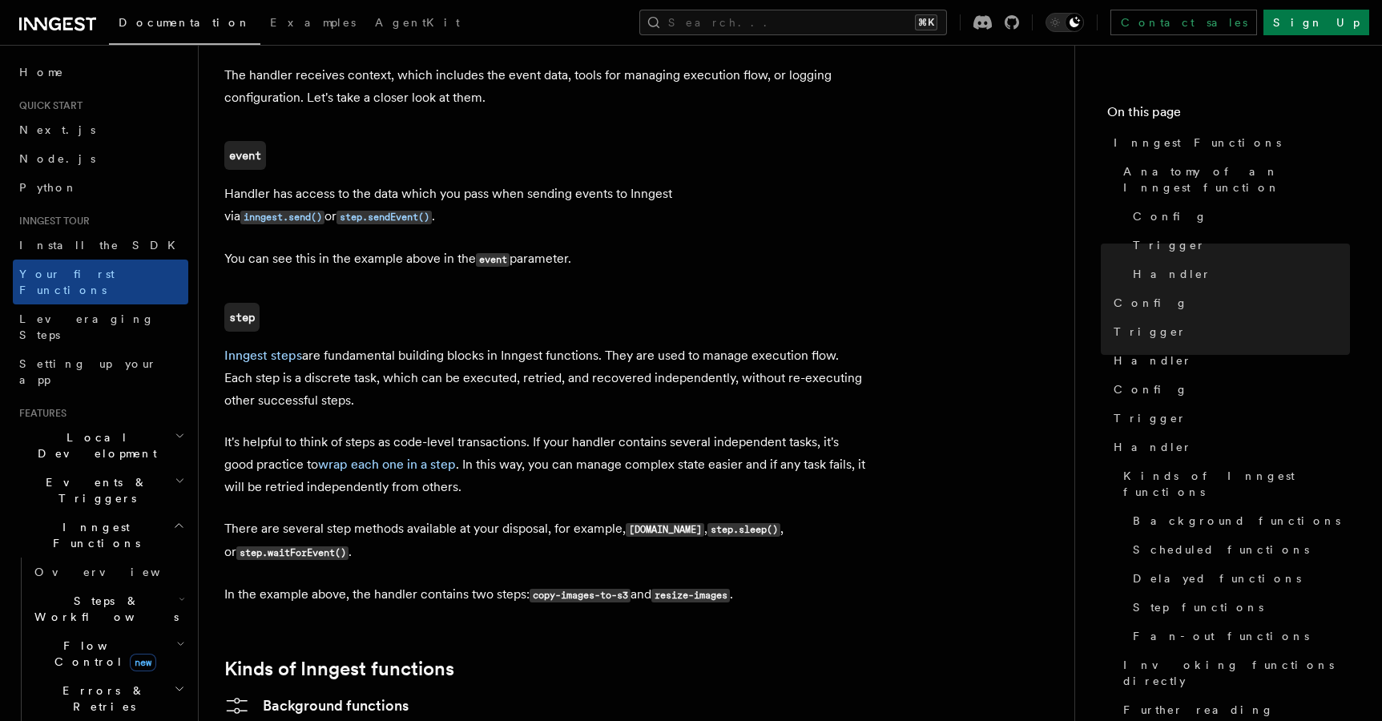
scroll to position [1940, 0]
